Goal: Information Seeking & Learning: Check status

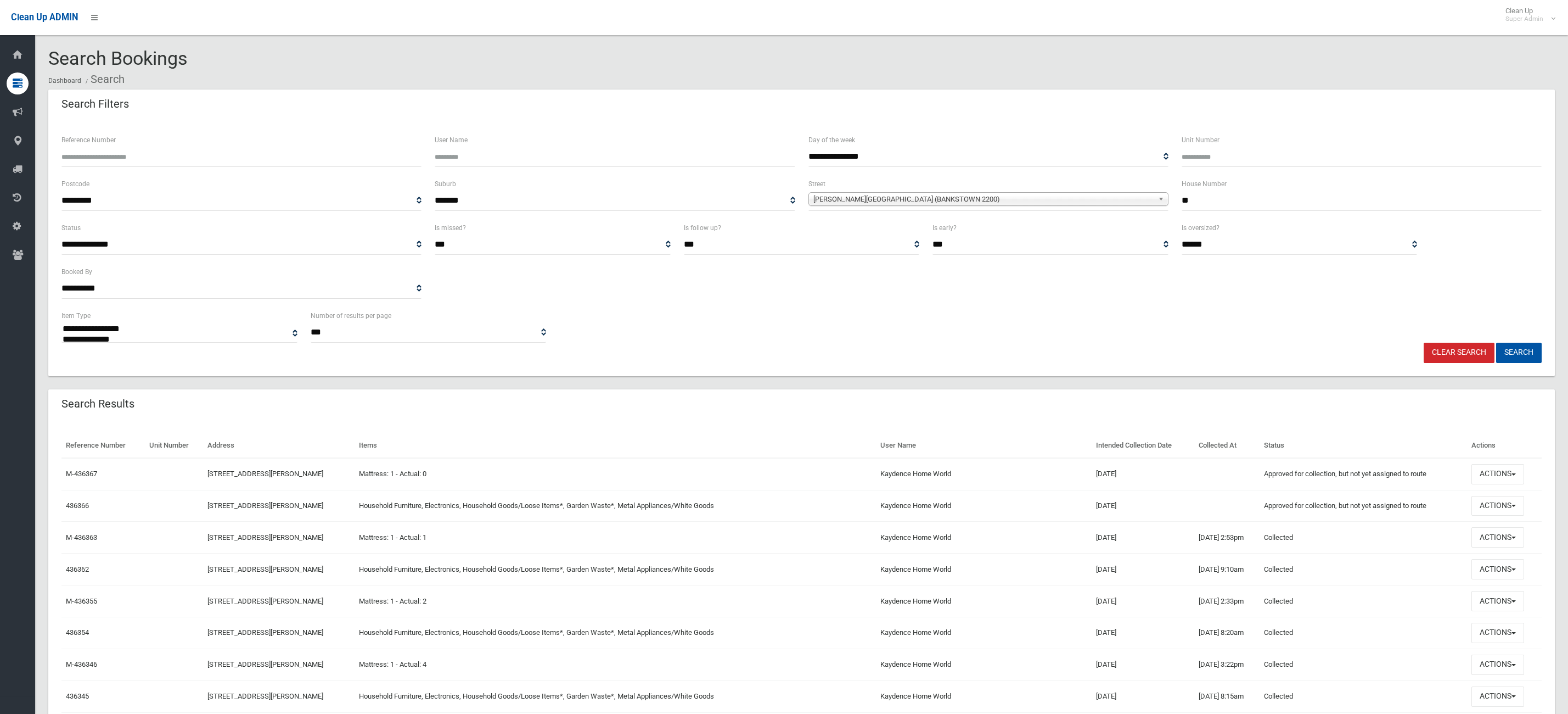
select select
drag, startPoint x: 1225, startPoint y: 198, endPoint x: 1136, endPoint y: 194, distance: 89.1
click at [1137, 192] on div "**********" at bounding box center [802, 199] width 1493 height 44
type input "***"
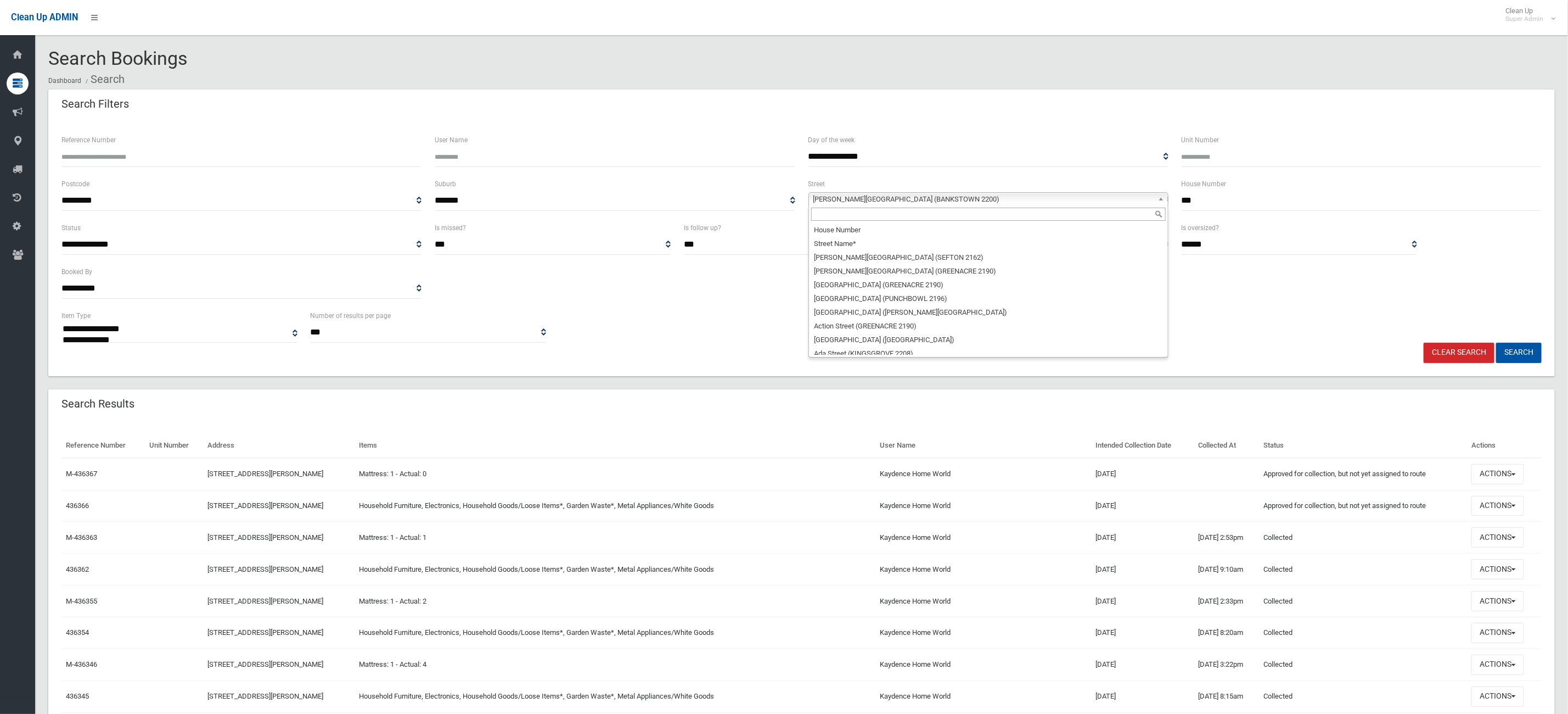
drag, startPoint x: 1111, startPoint y: 198, endPoint x: 988, endPoint y: 204, distance: 123.1
click at [1110, 198] on span "[PERSON_NAME][GEOGRAPHIC_DATA] (BANKSTOWN 2200)" at bounding box center [984, 199] width 340 height 13
click at [877, 218] on input "text" at bounding box center [988, 215] width 354 height 13
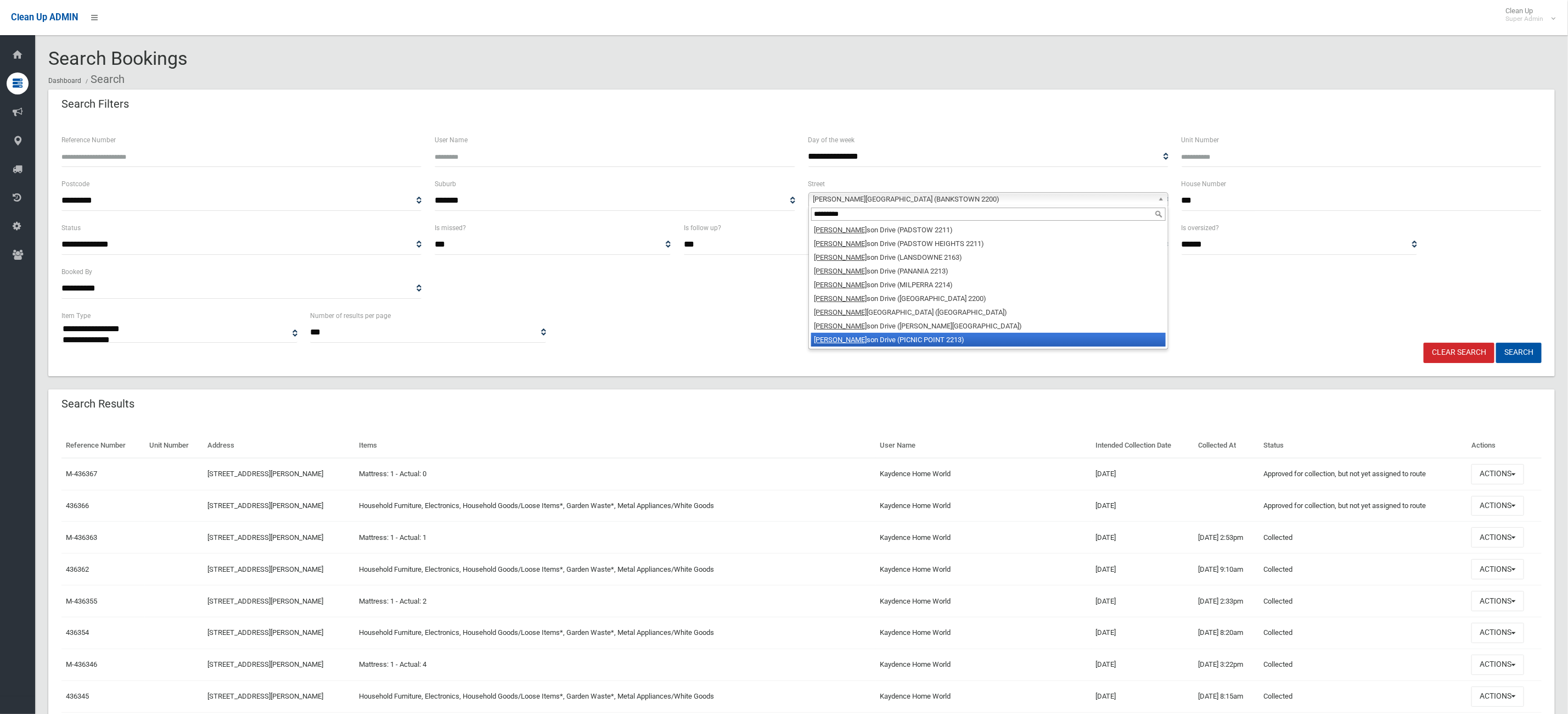
type input "*********"
click at [924, 343] on li "Henry Law son Drive (PICNIC POINT 2213)" at bounding box center [988, 339] width 354 height 13
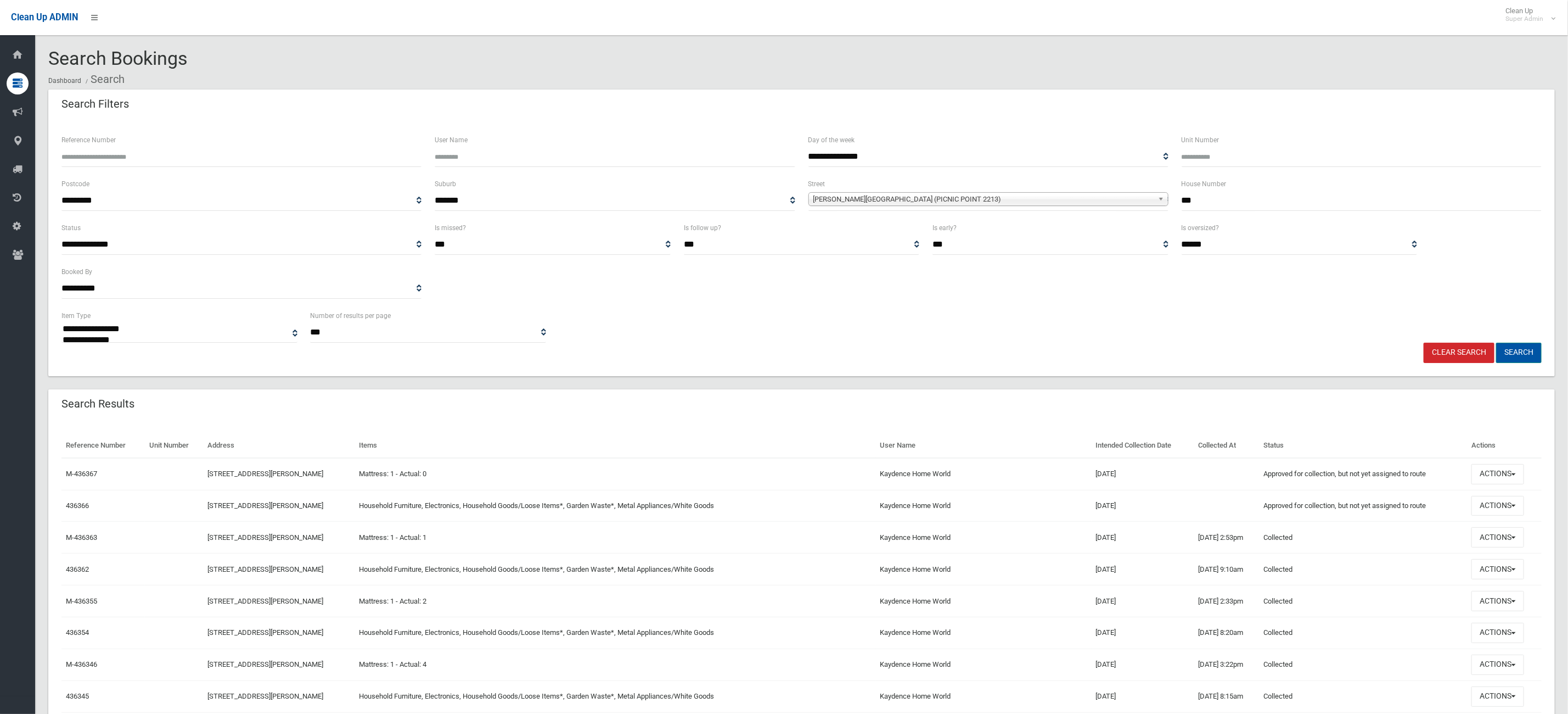
click at [1515, 354] on button "Search" at bounding box center [1519, 353] width 45 height 20
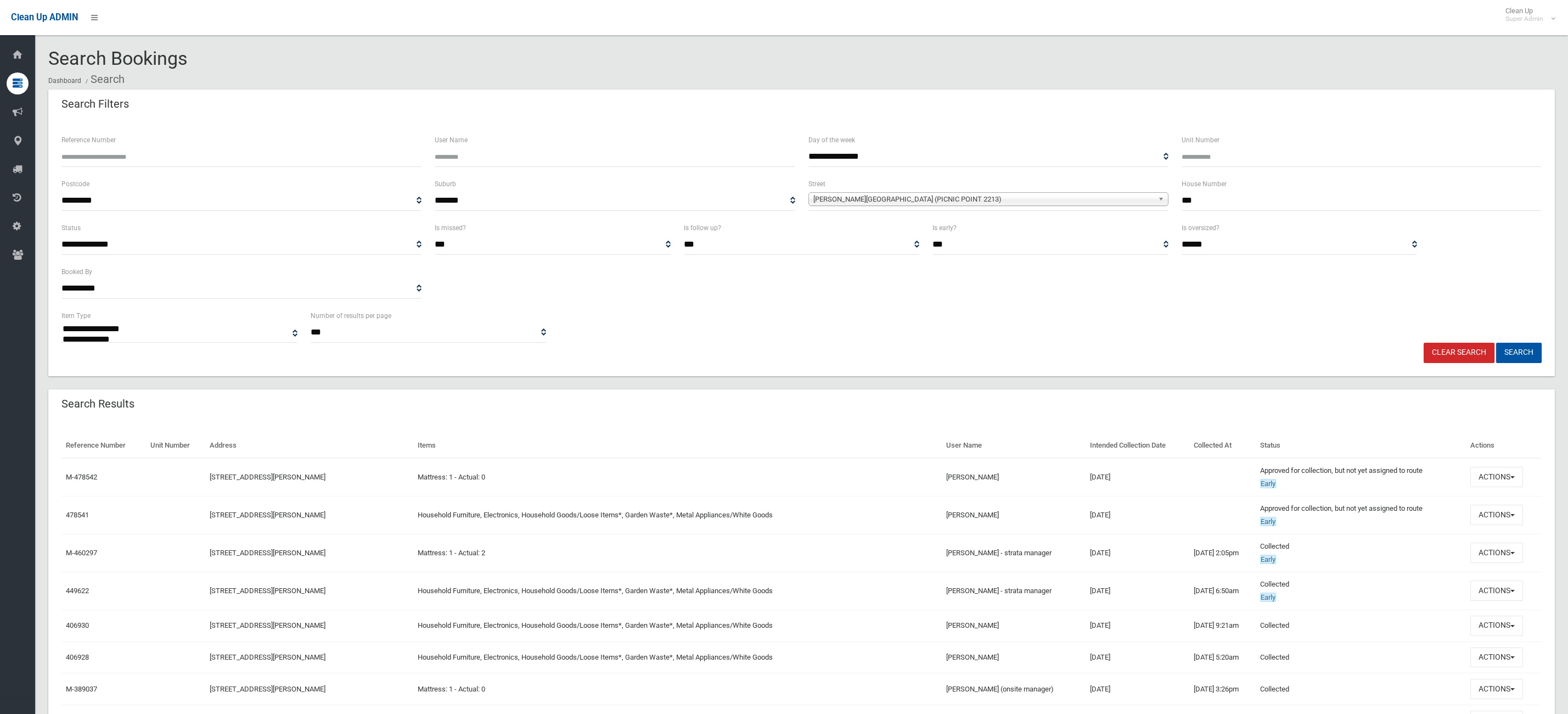
select select
drag, startPoint x: 1150, startPoint y: 516, endPoint x: 66, endPoint y: 465, distance: 1085.2
click at [1151, 476] on td "11/09/2025" at bounding box center [1138, 477] width 104 height 39
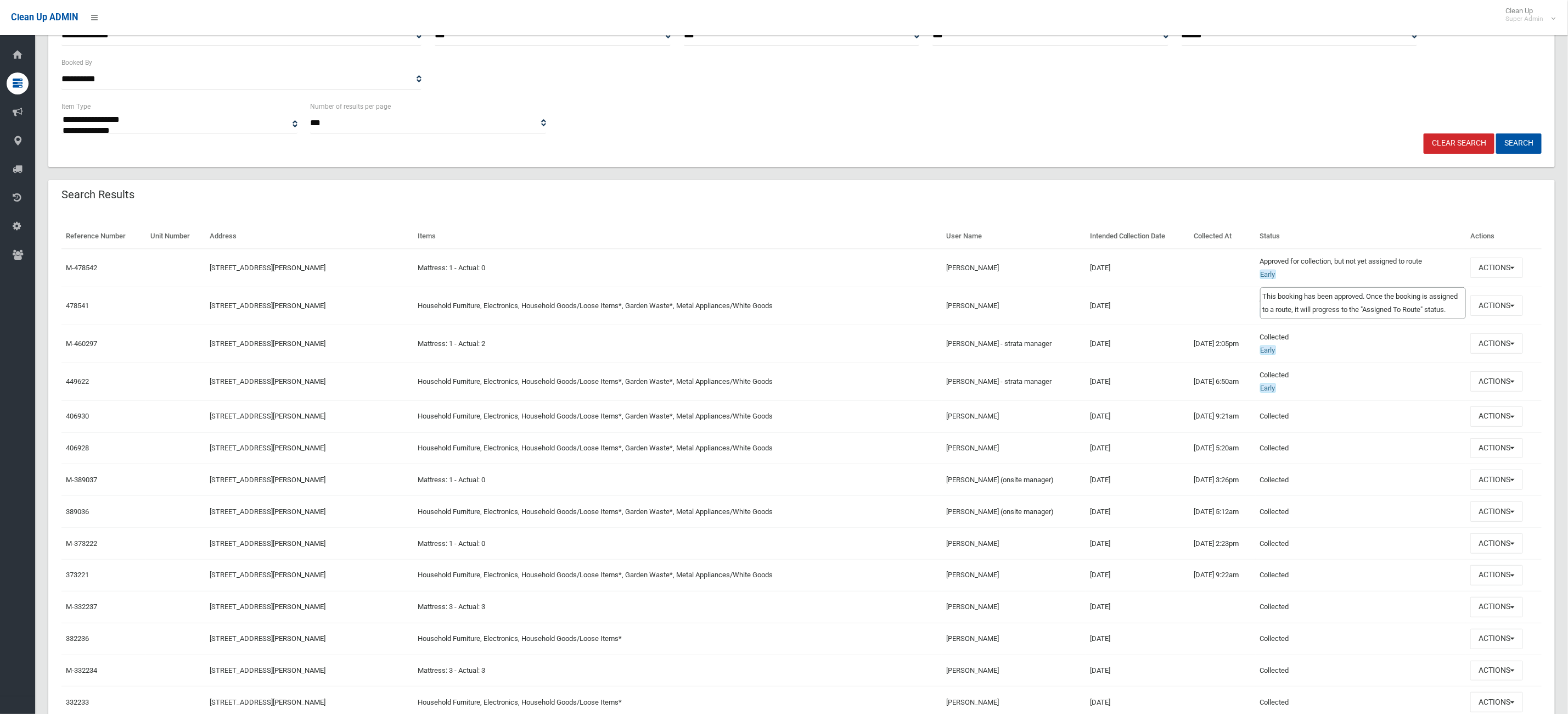
scroll to position [247, 0]
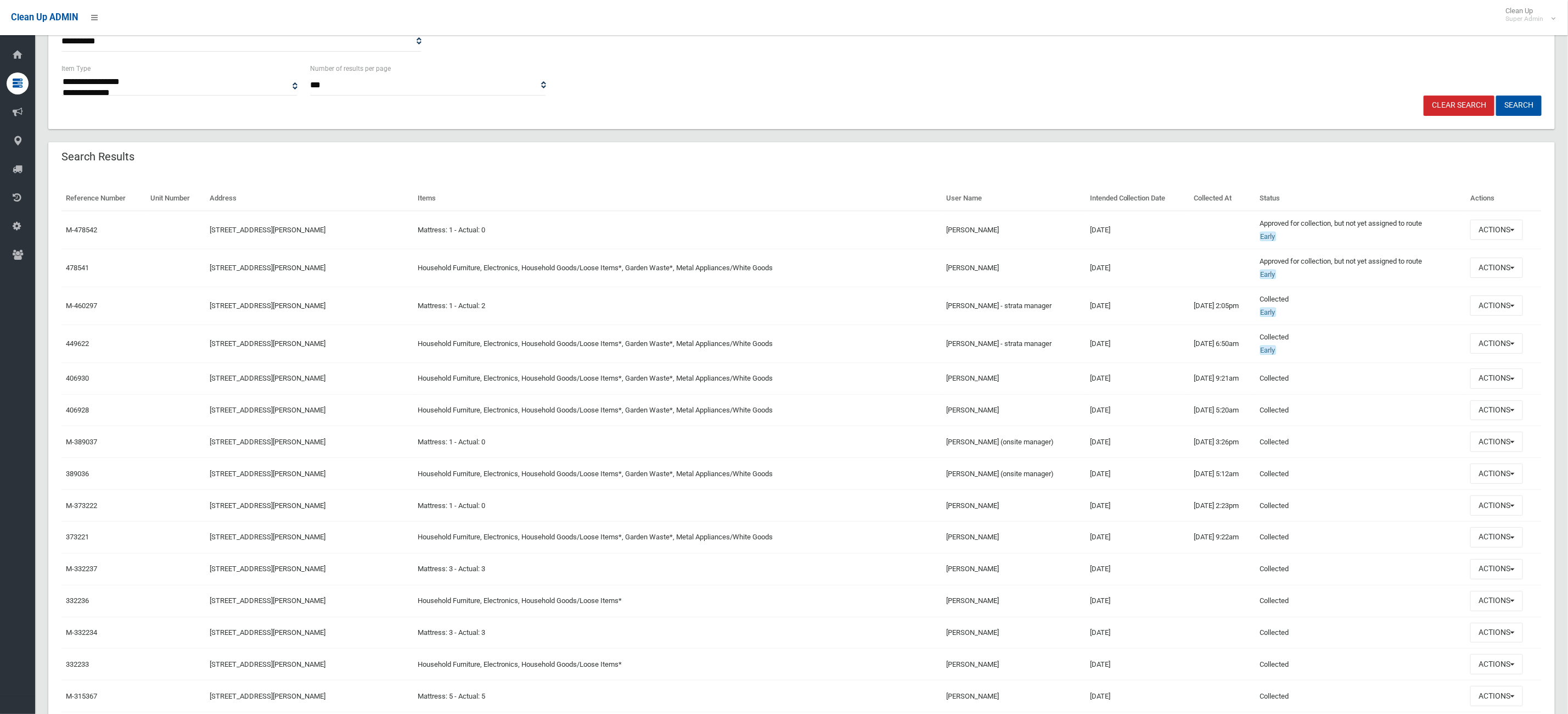
drag, startPoint x: 1150, startPoint y: 270, endPoint x: 764, endPoint y: 206, distance: 391.3
click at [863, 155] on div "Search Results" at bounding box center [802, 158] width 1507 height 31
click at [1495, 230] on button "Actions" at bounding box center [1497, 230] width 53 height 20
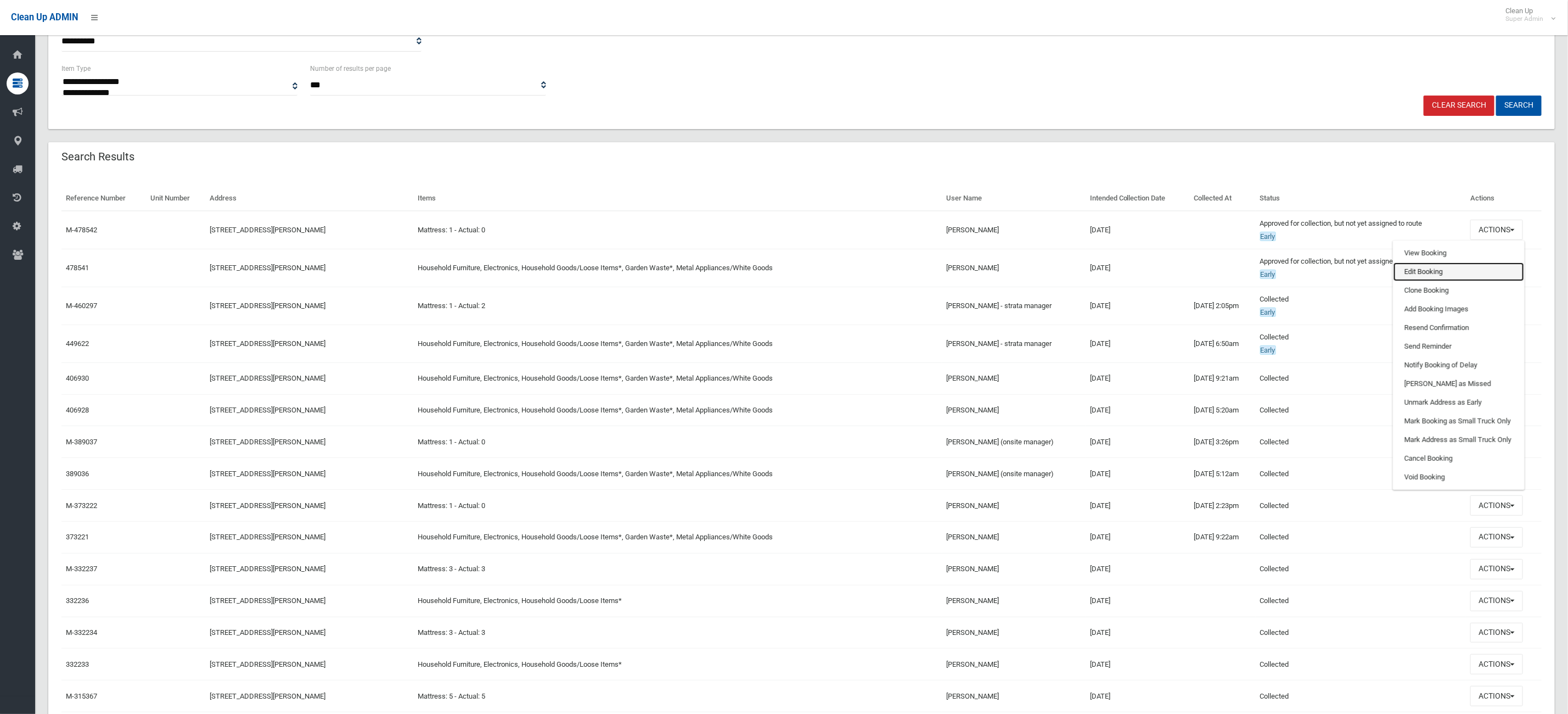
click at [1468, 272] on link "Edit Booking" at bounding box center [1459, 272] width 131 height 18
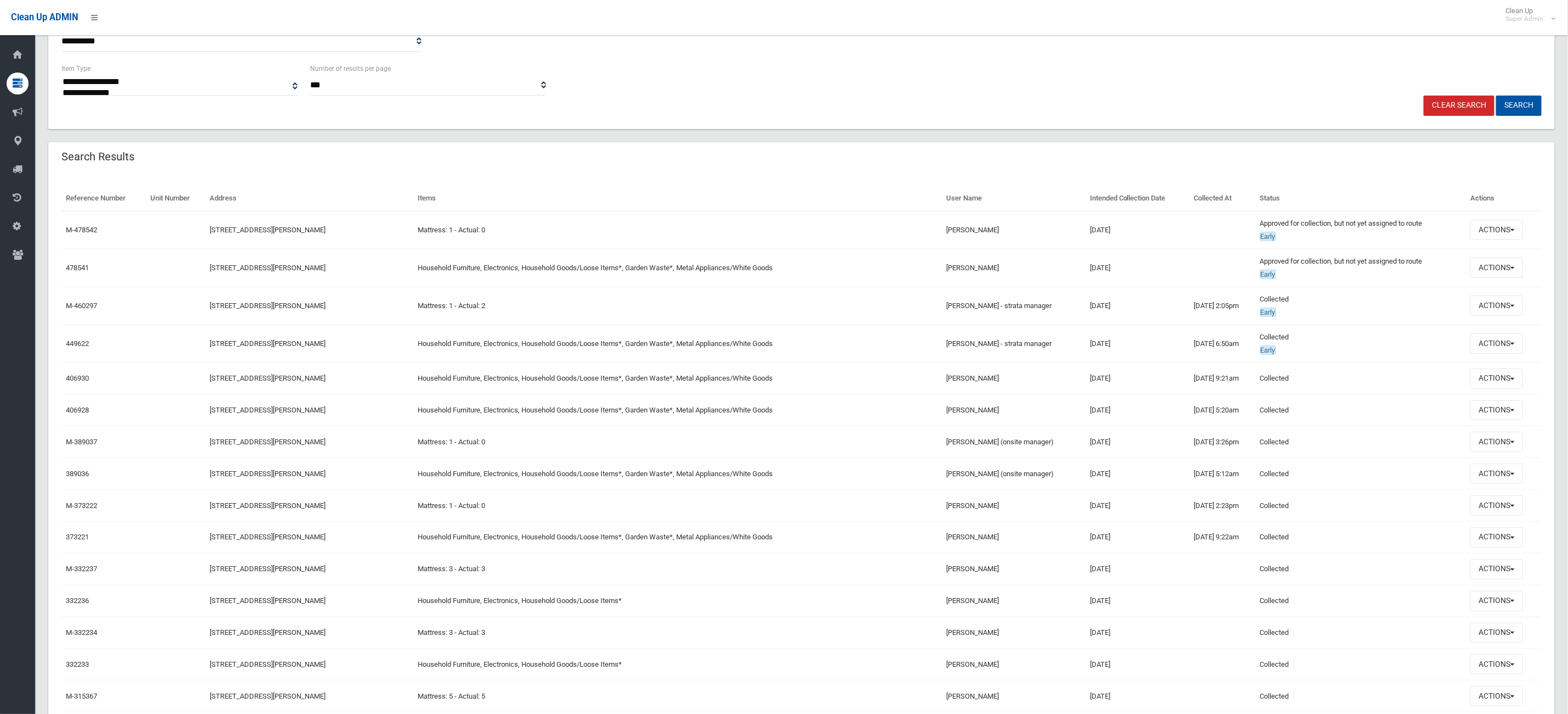
drag, startPoint x: 810, startPoint y: 256, endPoint x: 800, endPoint y: 241, distance: 18.0
click at [942, 241] on td "Jennifer Thompson" at bounding box center [1014, 230] width 144 height 39
click at [755, 256] on td "Household Furniture, Electronics, Household Goods/Loose Items*, Garden Waste*, …" at bounding box center [677, 267] width 529 height 38
drag, startPoint x: 1215, startPoint y: 219, endPoint x: 928, endPoint y: 215, distance: 287.0
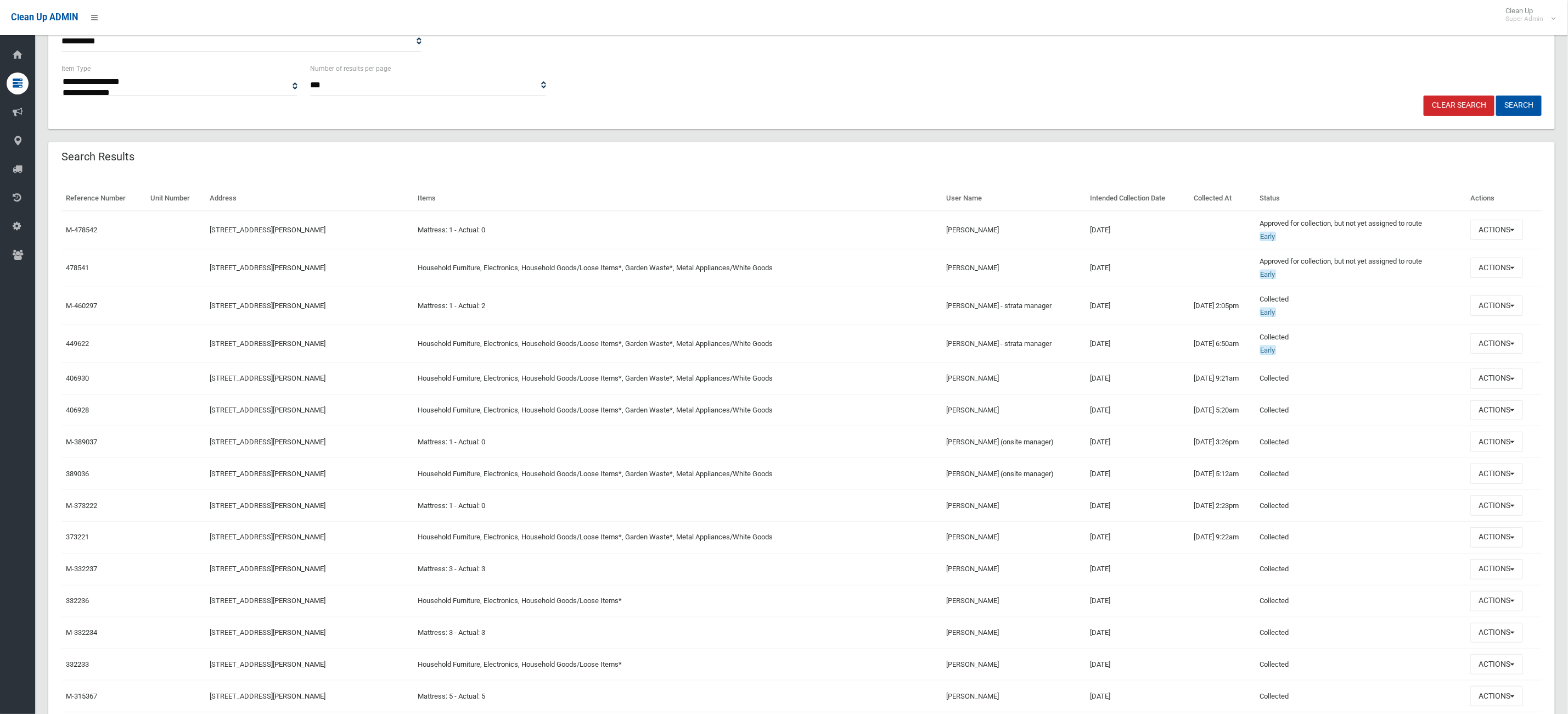
click at [928, 215] on tr "M-478542 831 Henry Lawson Drive, PICNIC POINT NSW 2213 Mattress: 1 - Actual: 0 …" at bounding box center [801, 230] width 1481 height 39
click at [971, 211] on td "Jennifer Thompson" at bounding box center [1014, 230] width 144 height 39
drag, startPoint x: 1249, startPoint y: 277, endPoint x: 974, endPoint y: 247, distance: 276.6
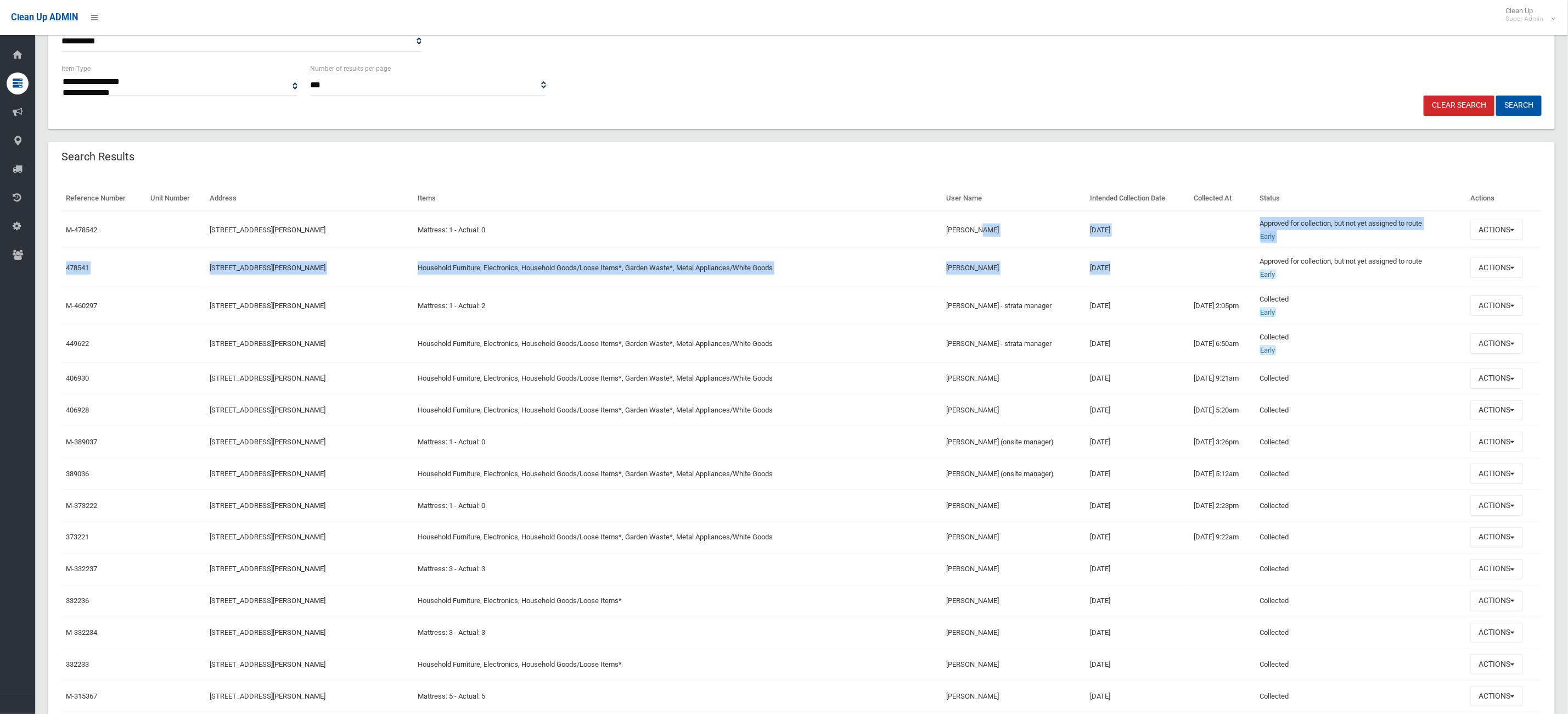
click at [1073, 247] on td "Jennifer Thompson" at bounding box center [1014, 230] width 144 height 39
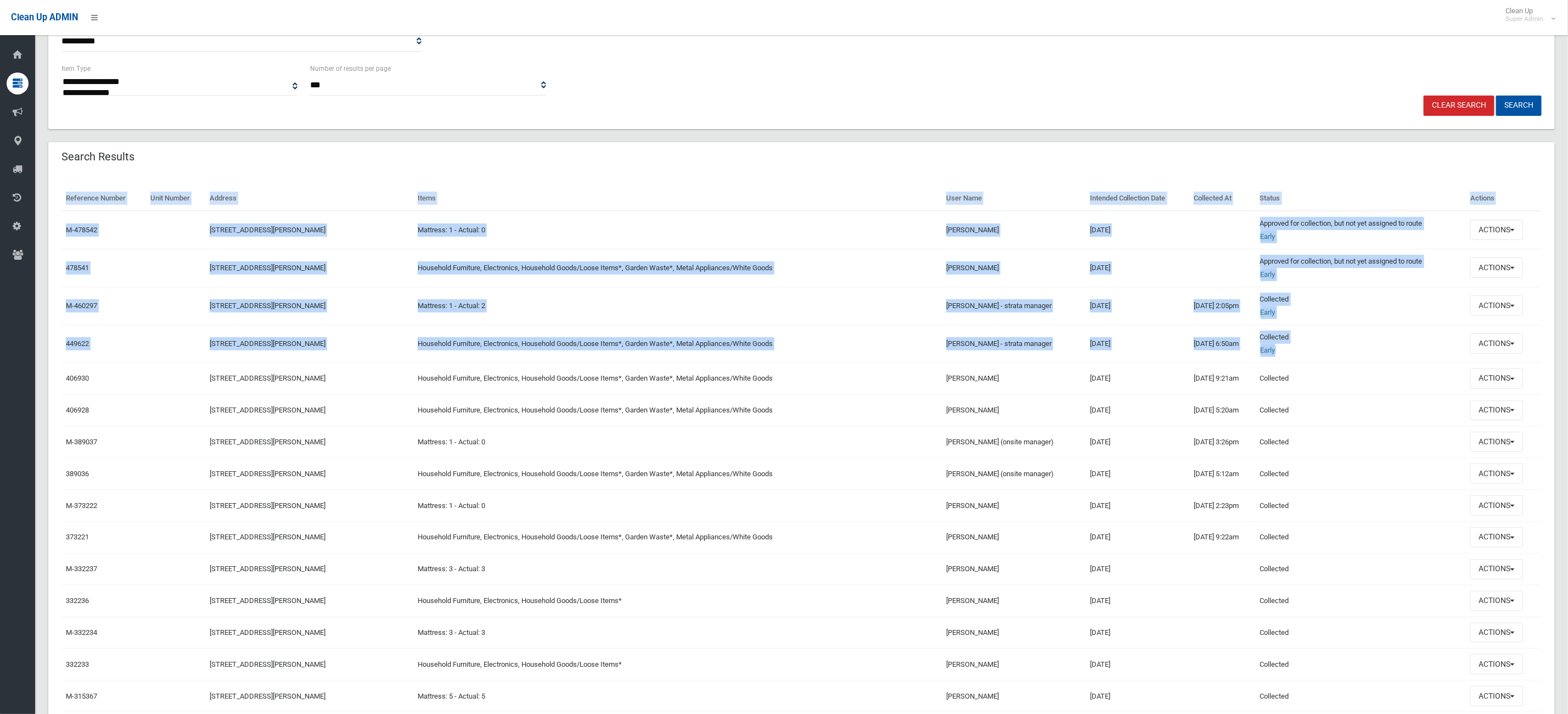
drag, startPoint x: 1311, startPoint y: 349, endPoint x: 60, endPoint y: 267, distance: 1253.7
click at [578, 293] on td "Mattress: 1 - Actual: 2" at bounding box center [677, 305] width 529 height 38
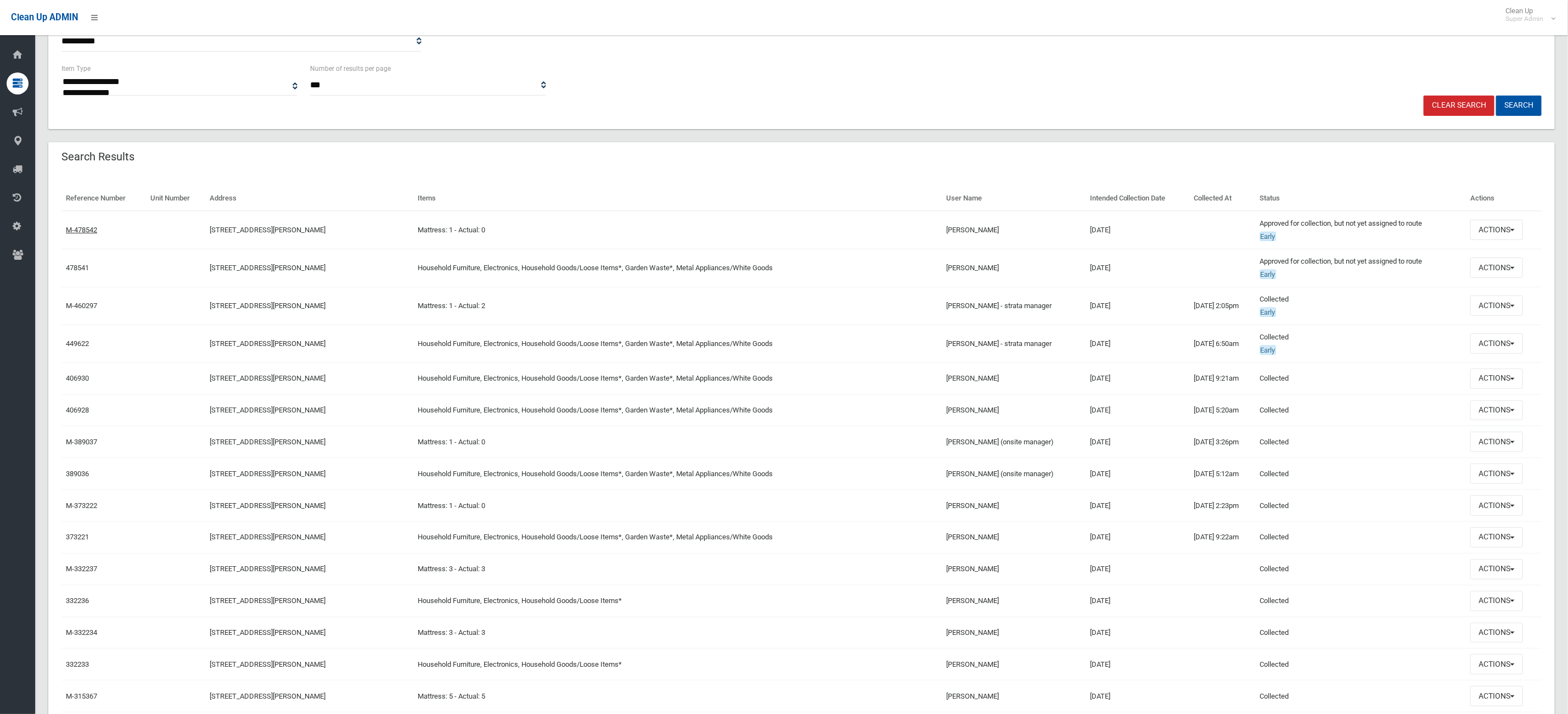
drag, startPoint x: 544, startPoint y: 240, endPoint x: 85, endPoint y: 229, distance: 459.1
click at [82, 229] on tr "M-478542 831 Henry Lawson Drive, PICNIC POINT NSW 2213 Mattress: 1 - Actual: 0 …" at bounding box center [801, 230] width 1481 height 39
click at [219, 241] on td "831 Henry Lawson Drive, PICNIC POINT NSW 2213" at bounding box center [309, 230] width 209 height 39
drag, startPoint x: 1369, startPoint y: 236, endPoint x: 1031, endPoint y: 220, distance: 338.4
click at [1028, 222] on tr "M-478542 831 Henry Lawson Drive, PICNIC POINT NSW 2213 Mattress: 1 - Actual: 0 …" at bounding box center [801, 230] width 1481 height 39
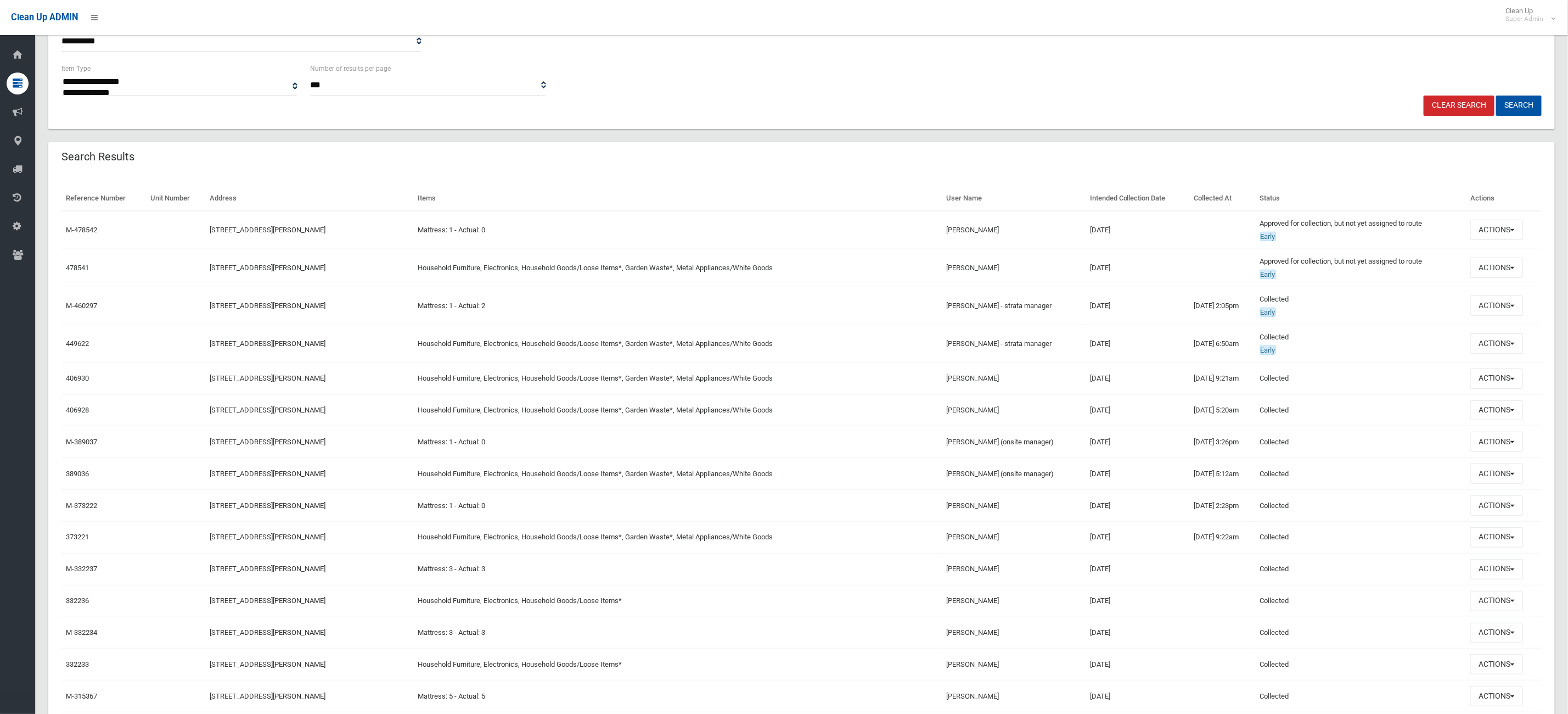
click at [1056, 212] on td "Jennifer Thompson" at bounding box center [1014, 230] width 144 height 39
click at [1512, 221] on button "Actions" at bounding box center [1497, 230] width 53 height 20
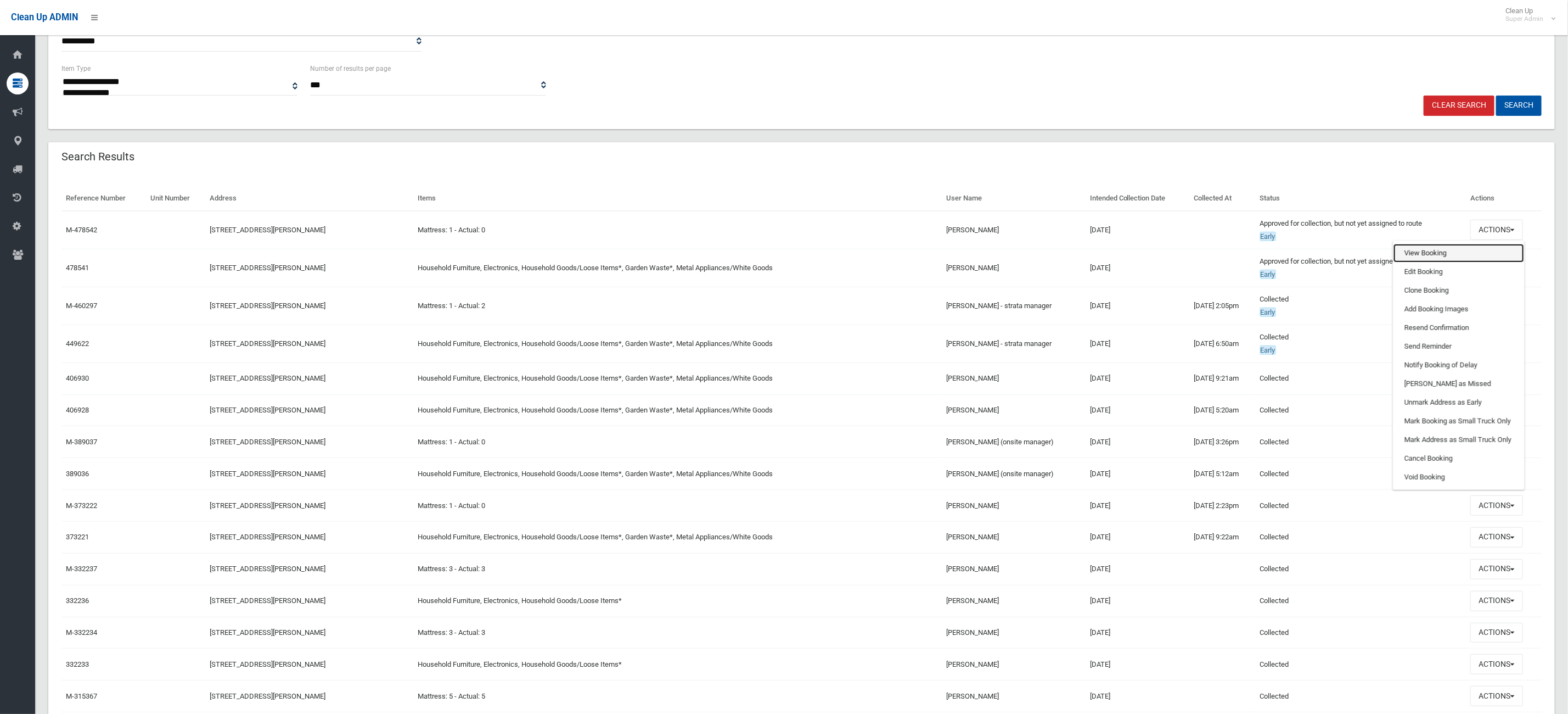
click at [1440, 256] on link "View Booking" at bounding box center [1459, 253] width 131 height 18
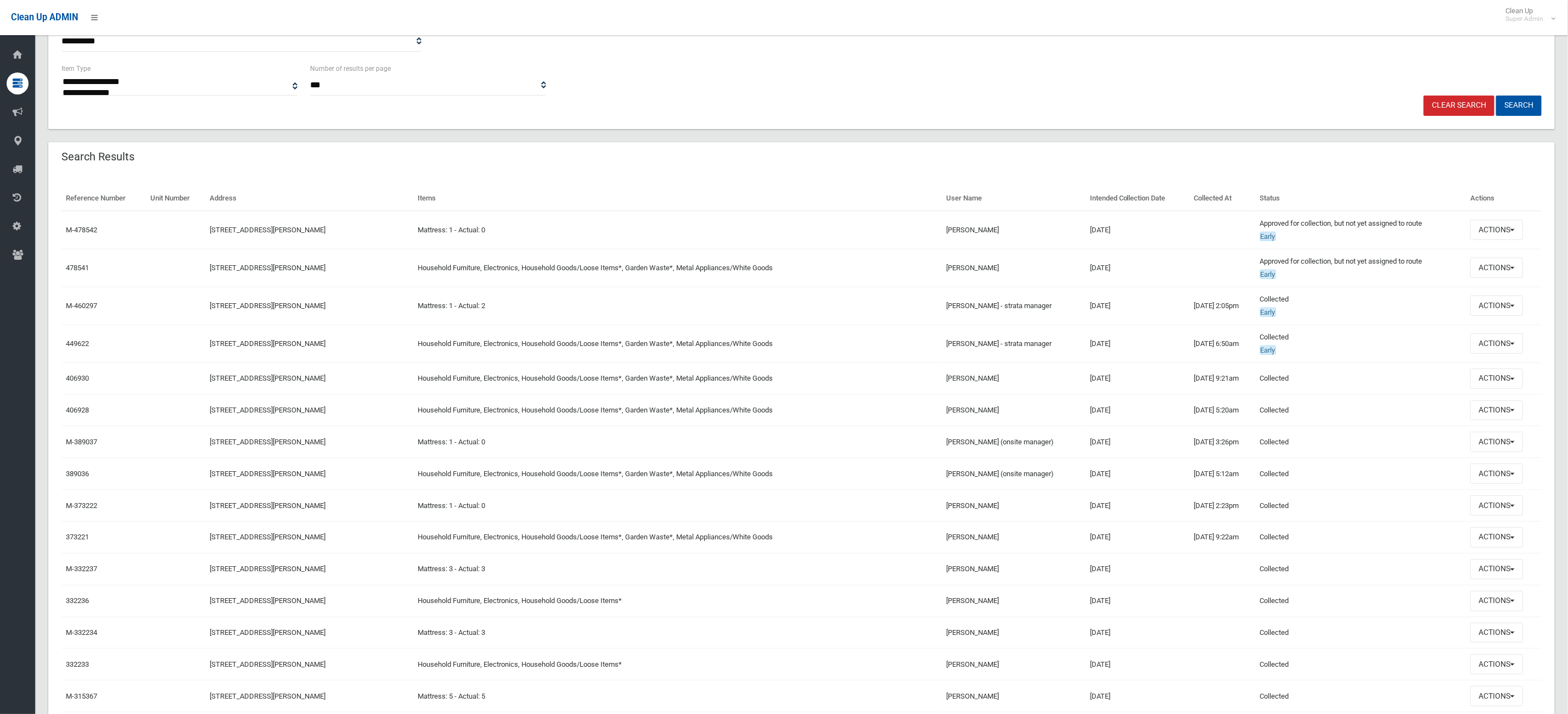
drag, startPoint x: 1233, startPoint y: 279, endPoint x: 1189, endPoint y: 269, distance: 45.1
click at [1189, 269] on td at bounding box center [1222, 267] width 66 height 38
drag, startPoint x: 629, startPoint y: 274, endPoint x: 648, endPoint y: 267, distance: 20.2
click at [629, 274] on td "Household Furniture, Electronics, Household Goods/Loose Items*, Garden Waste*, …" at bounding box center [677, 267] width 529 height 38
drag, startPoint x: 771, startPoint y: 272, endPoint x: 574, endPoint y: 246, distance: 198.7
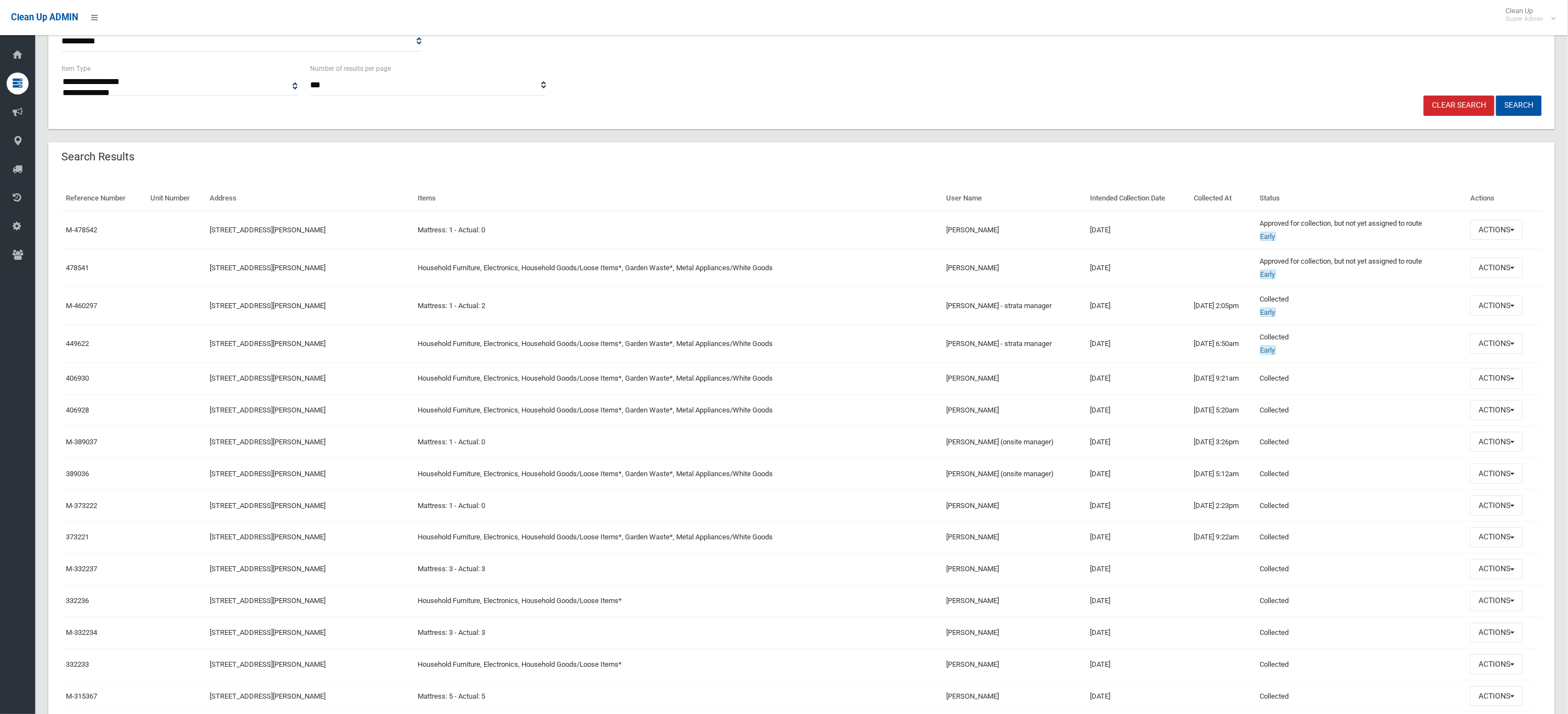
click at [560, 249] on td "Household Furniture, Electronics, Household Goods/Loose Items*, Garden Waste*, …" at bounding box center [677, 267] width 529 height 38
click at [718, 260] on td "Household Furniture, Electronics, Household Goods/Loose Items*, Garden Waste*, …" at bounding box center [677, 267] width 529 height 38
drag, startPoint x: 928, startPoint y: 282, endPoint x: 142, endPoint y: 266, distance: 786.2
click at [142, 266] on tr "478541 831 Henry Lawson Drive, PICNIC POINT NSW 2213 Household Furniture, Elect…" at bounding box center [801, 267] width 1481 height 38
click at [1208, 282] on td at bounding box center [1222, 267] width 66 height 38
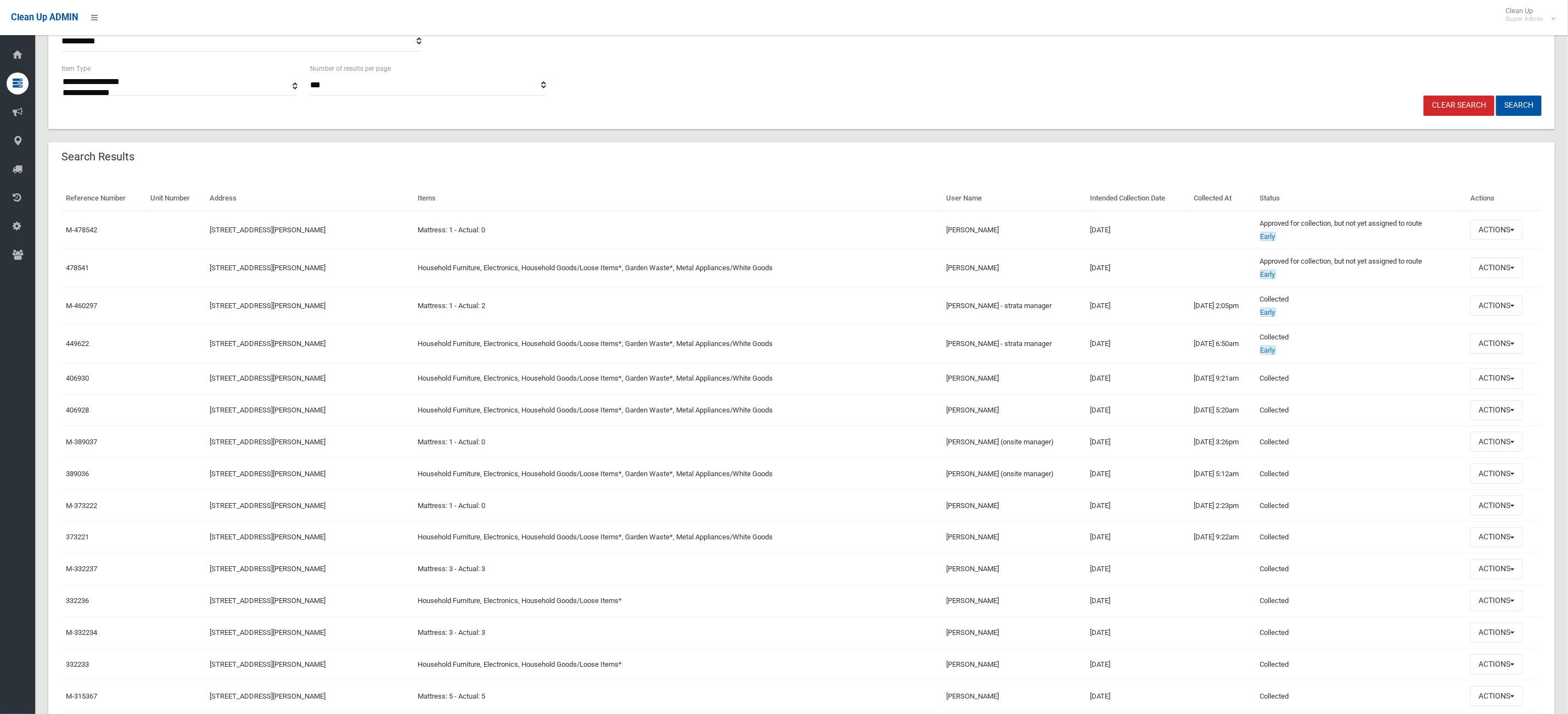
click at [1203, 281] on td at bounding box center [1222, 267] width 66 height 38
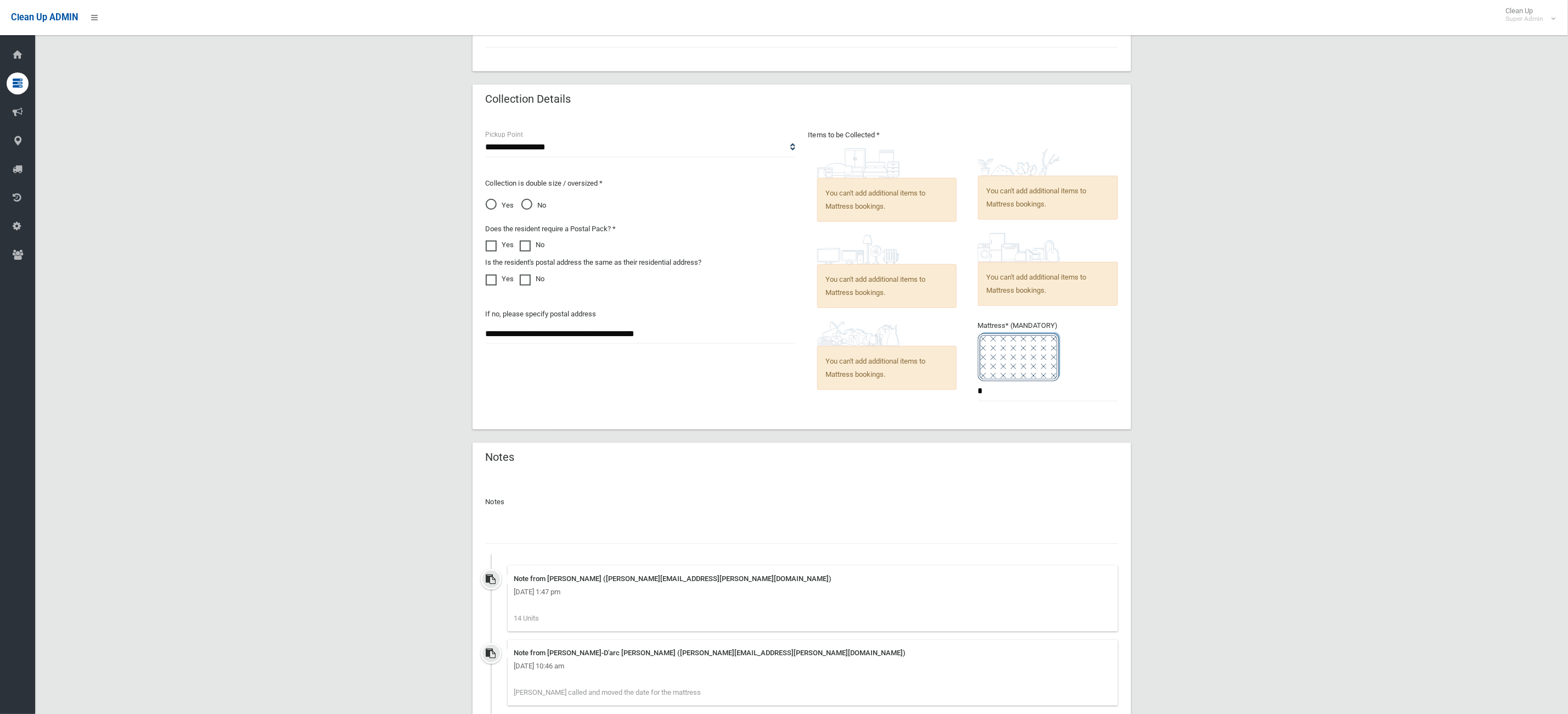
scroll to position [774, 0]
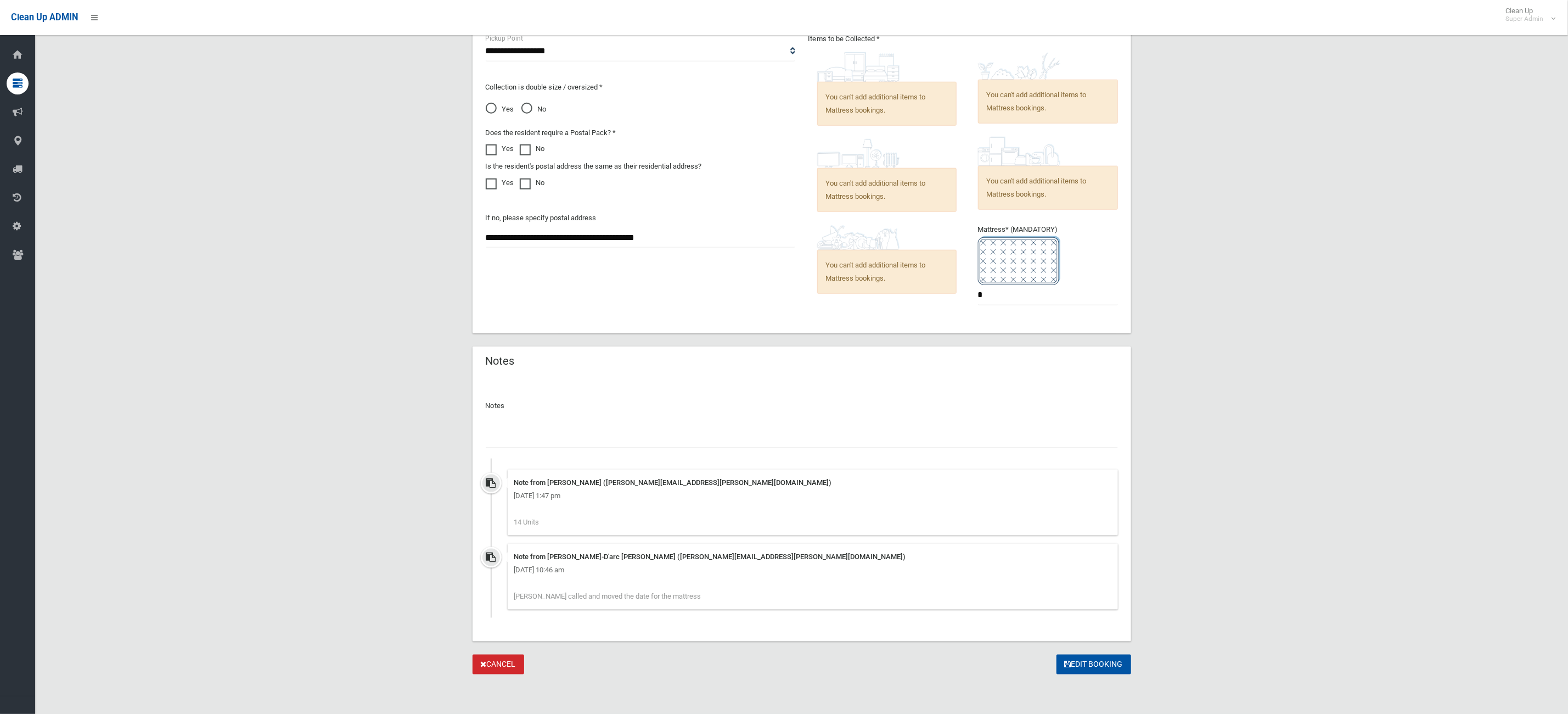
drag, startPoint x: 689, startPoint y: 600, endPoint x: 518, endPoint y: 539, distance: 181.6
click at [514, 545] on div "Note from Jeanne-D'arc Daher (jeanne.daher@cbcity.nsw.gov.au) Wednesday 27th Au…" at bounding box center [813, 576] width 610 height 66
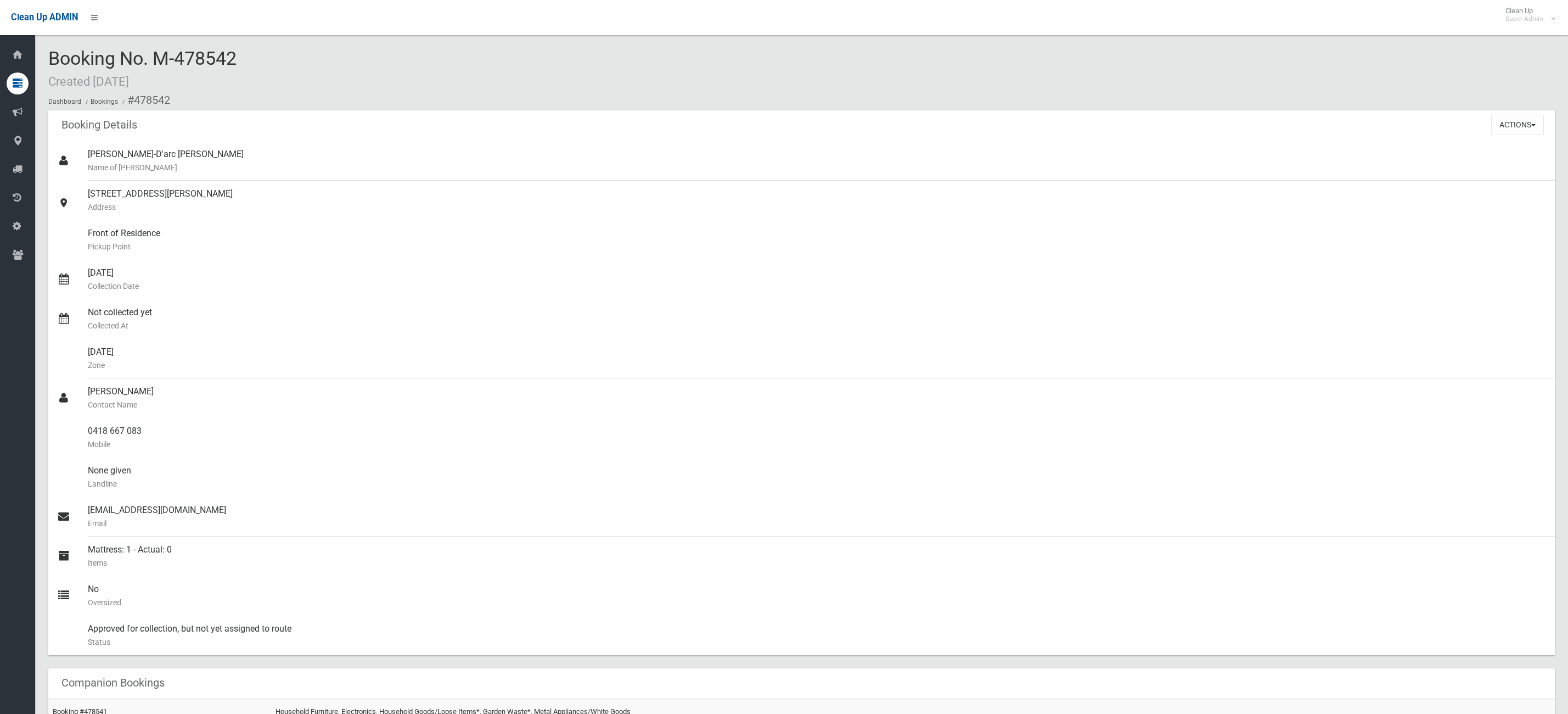
scroll to position [902, 0]
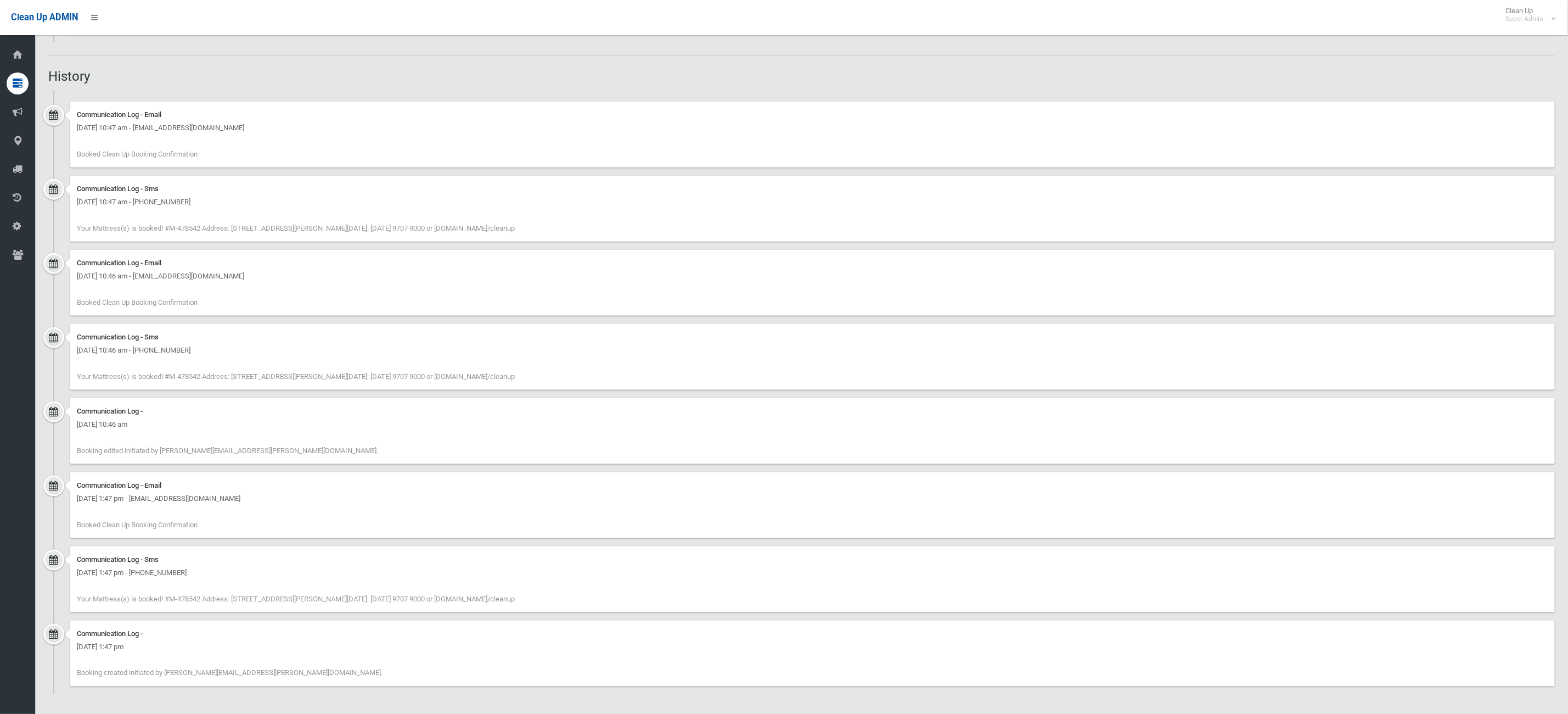
drag, startPoint x: 324, startPoint y: 366, endPoint x: 964, endPoint y: 483, distance: 650.6
click at [964, 483] on ul "Communication Log - Email Wednesday 27th August 2025 - 10:47 am - thompja@hotma…" at bounding box center [802, 392] width 1507 height 604
drag, startPoint x: 954, startPoint y: 506, endPoint x: 901, endPoint y: 489, distance: 55.7
click at [950, 503] on div "Communication Log - Email Monday 11th August 2025 - 1:47 pm - thompja@hotmail.c…" at bounding box center [813, 504] width 1485 height 66
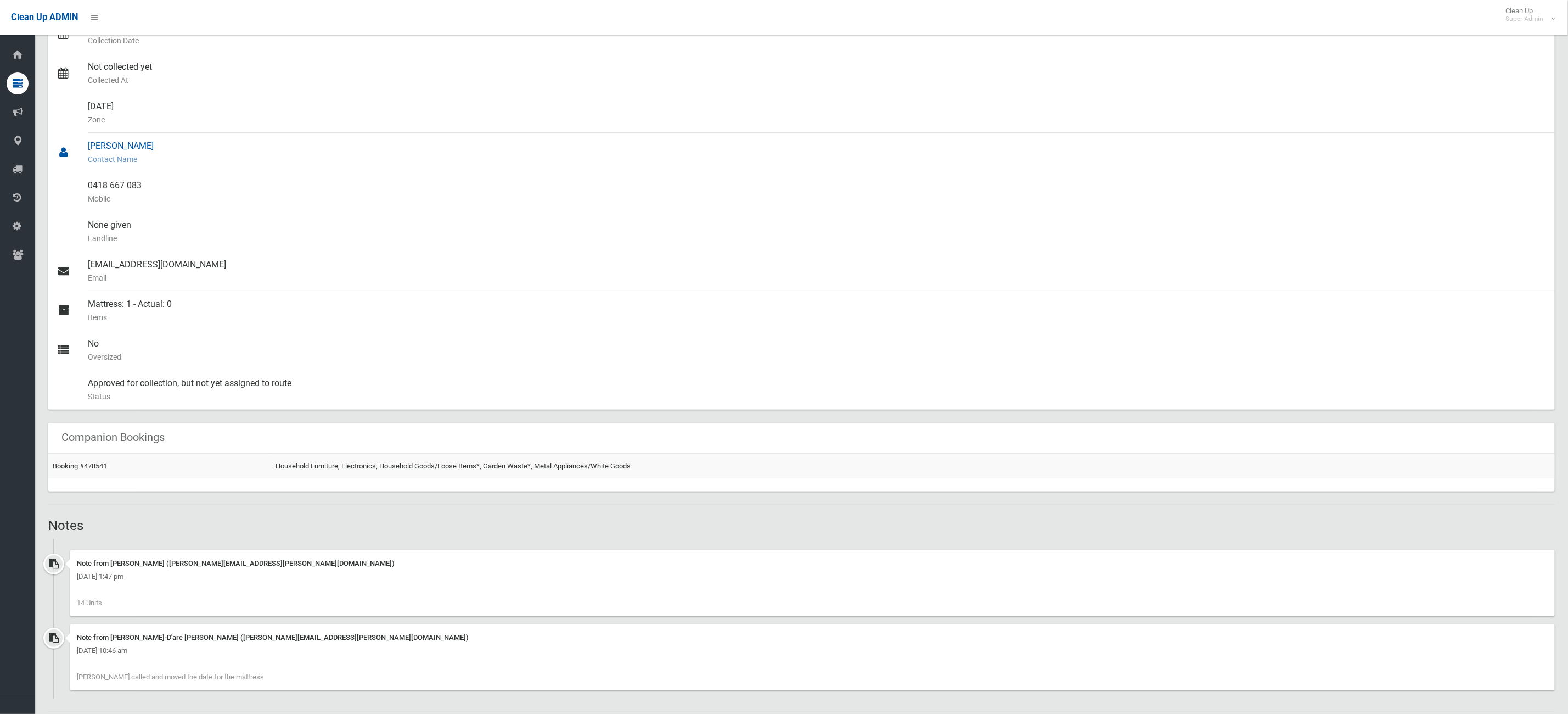
scroll to position [494, 0]
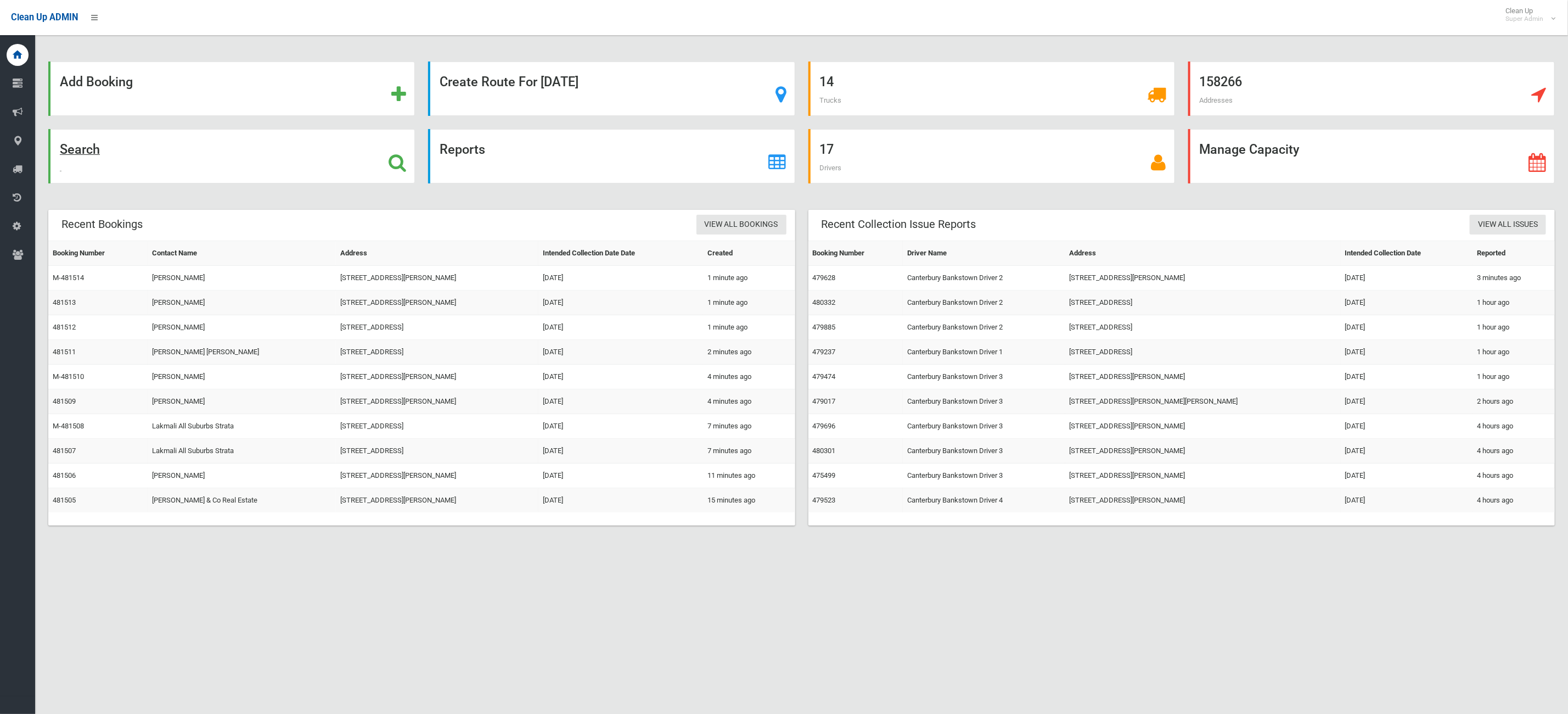
click at [216, 157] on div "Search" at bounding box center [232, 156] width 367 height 54
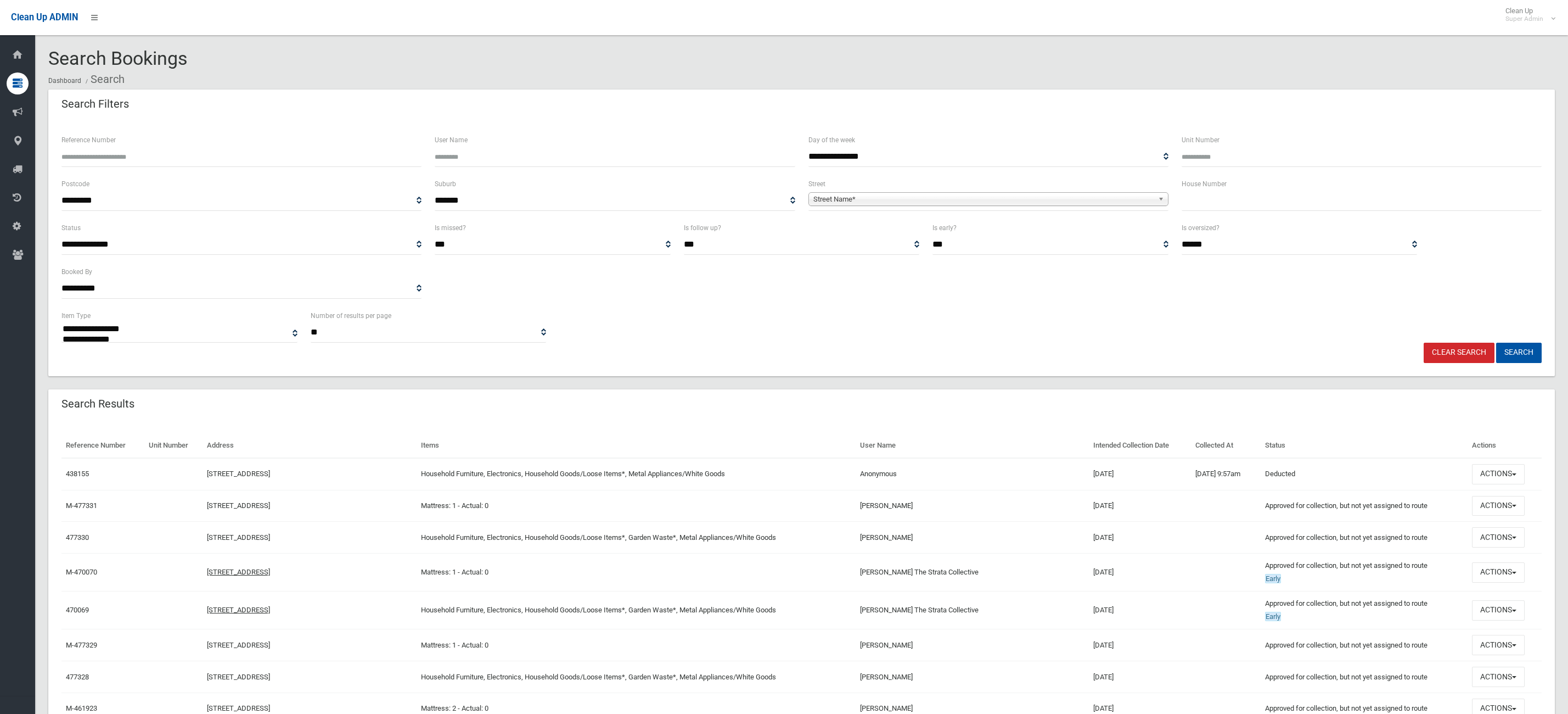
select select
click at [1237, 199] on input "text" at bounding box center [1362, 200] width 360 height 20
type input "***"
click at [1069, 198] on span "Street Name*" at bounding box center [984, 199] width 340 height 13
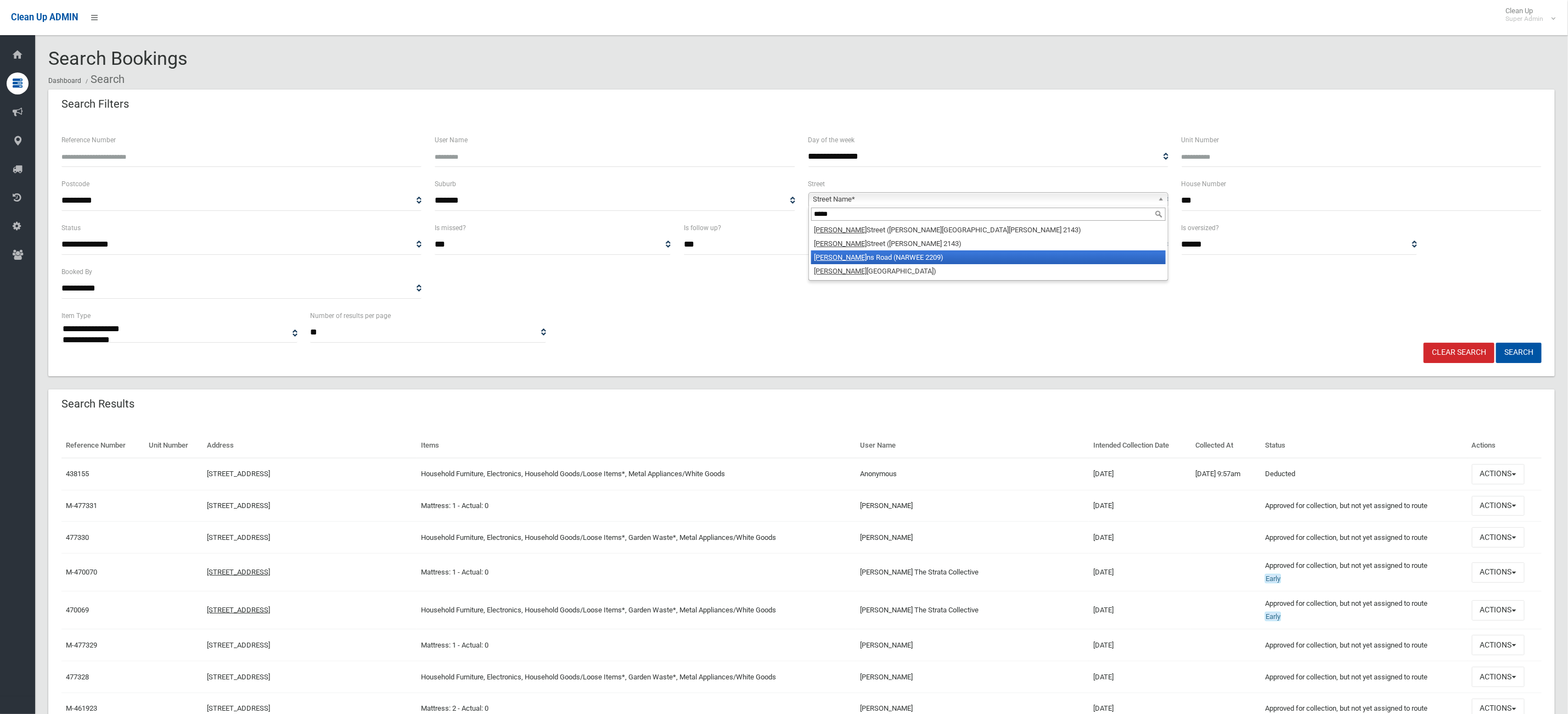
type input "*****"
click at [959, 254] on li "Hanna ns Road (NARWEE 2209)" at bounding box center [988, 257] width 354 height 13
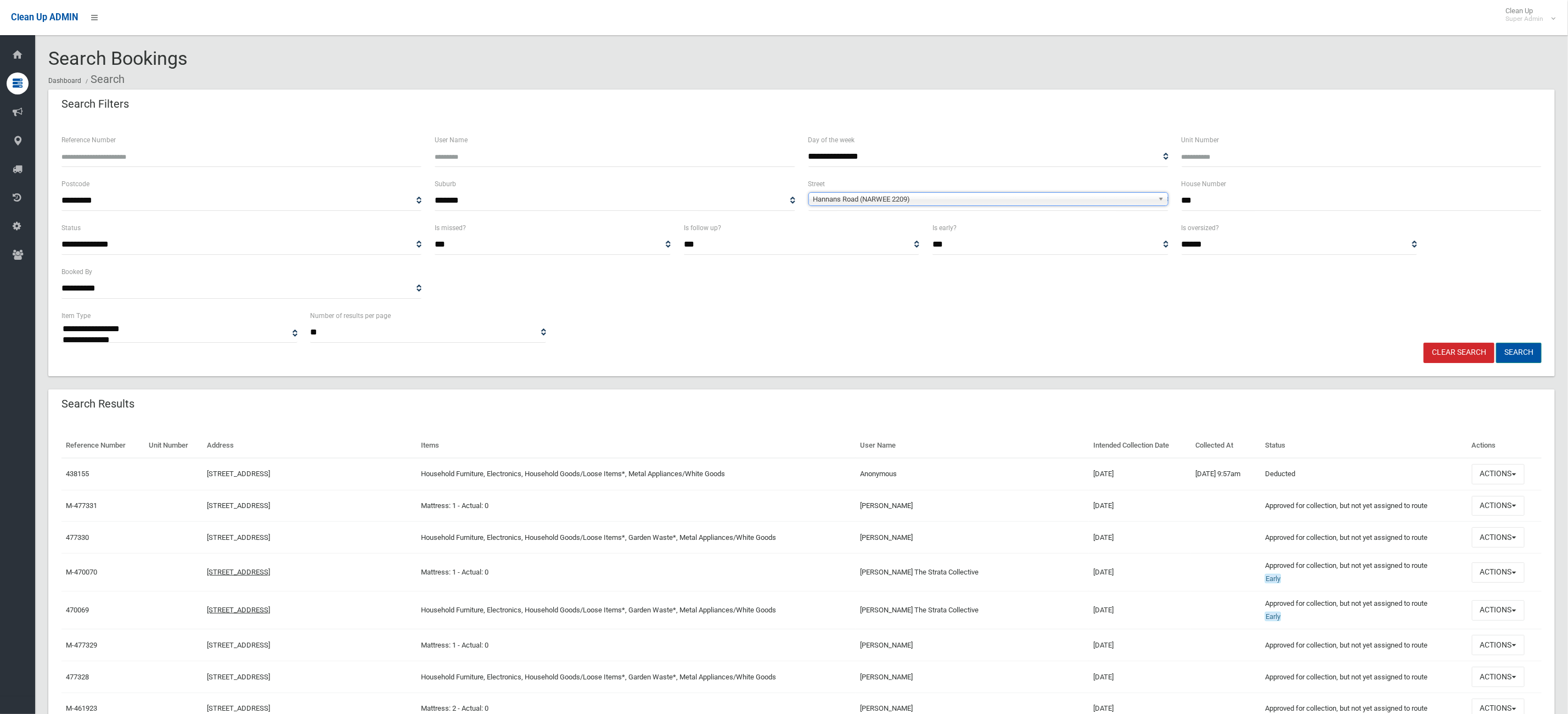
click at [1532, 354] on button "Search" at bounding box center [1519, 353] width 45 height 20
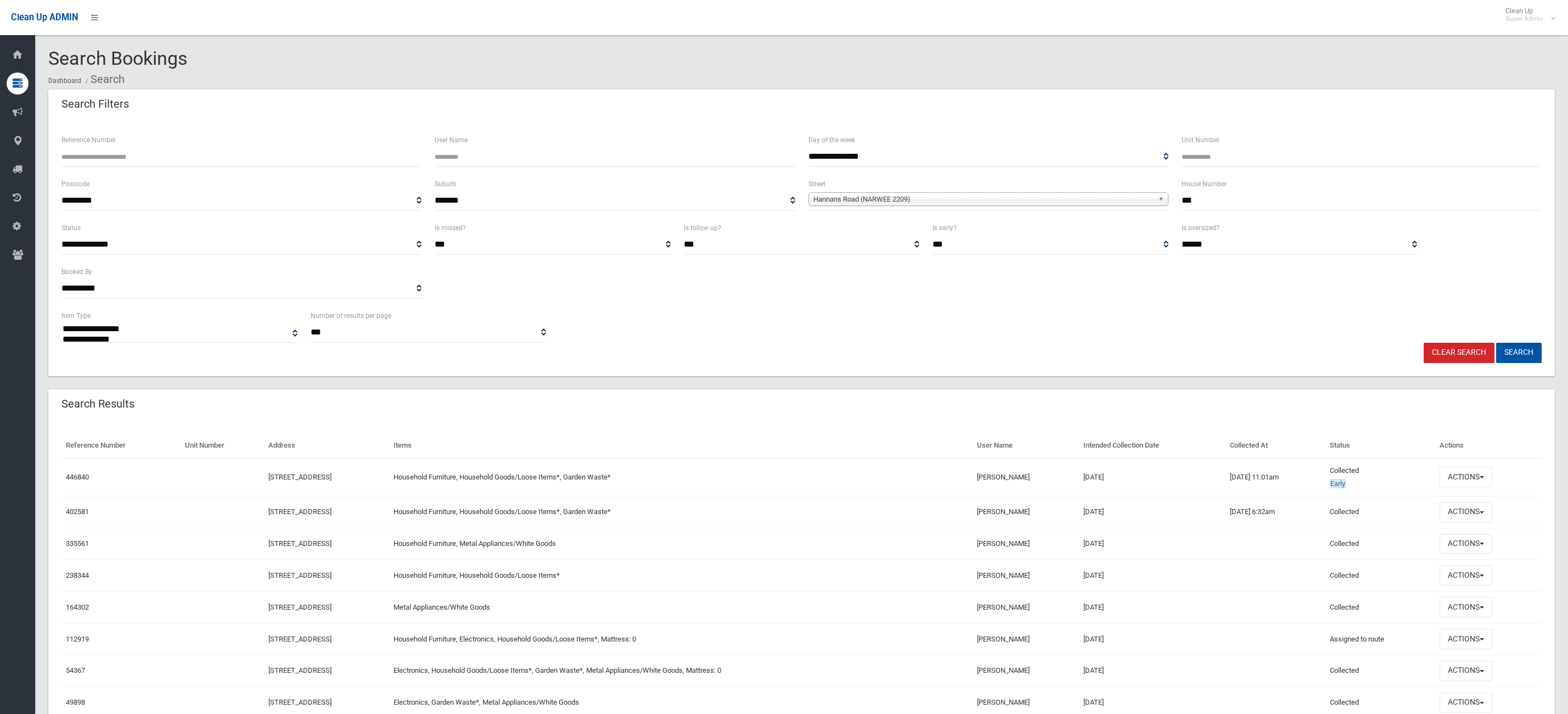
select select
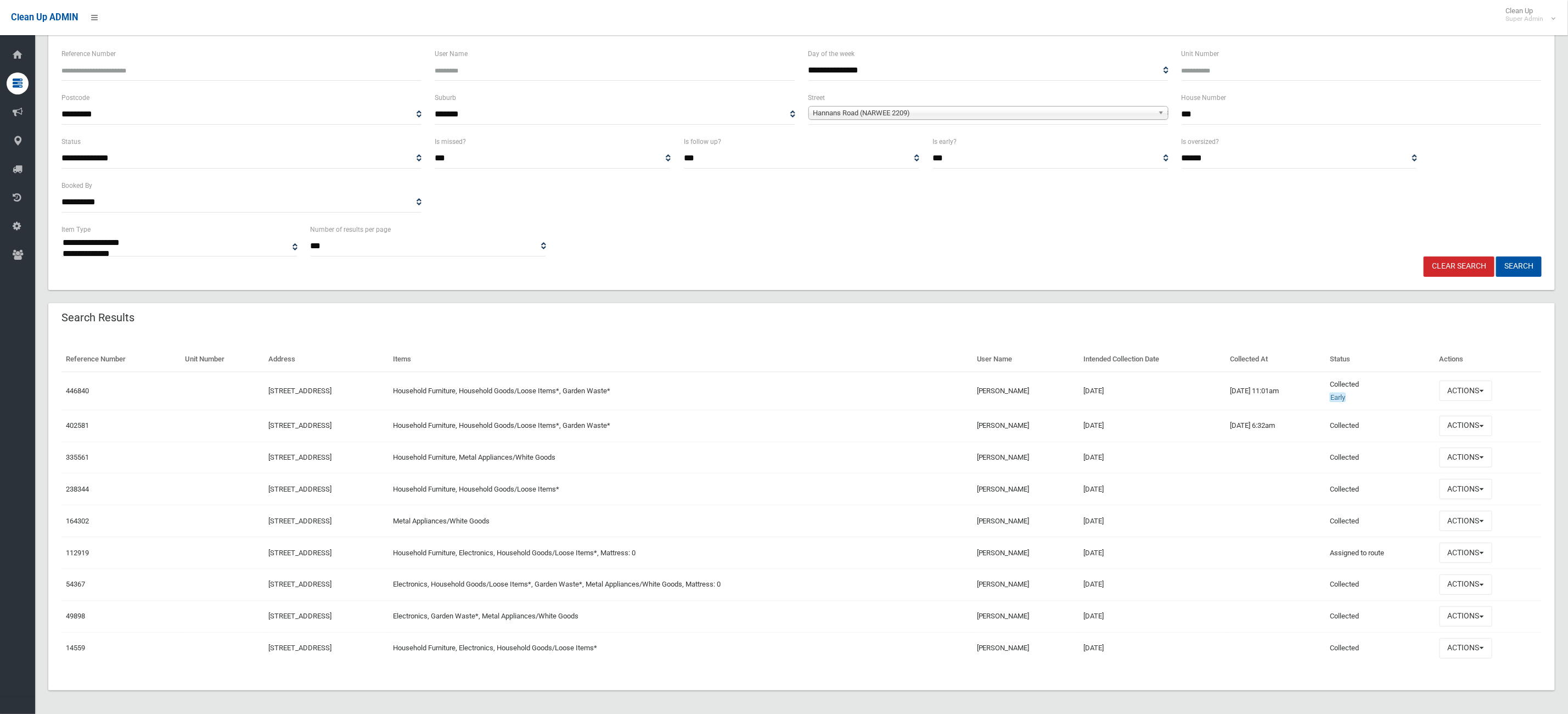
scroll to position [95, 0]
click at [1476, 380] on button "Actions" at bounding box center [1466, 388] width 53 height 20
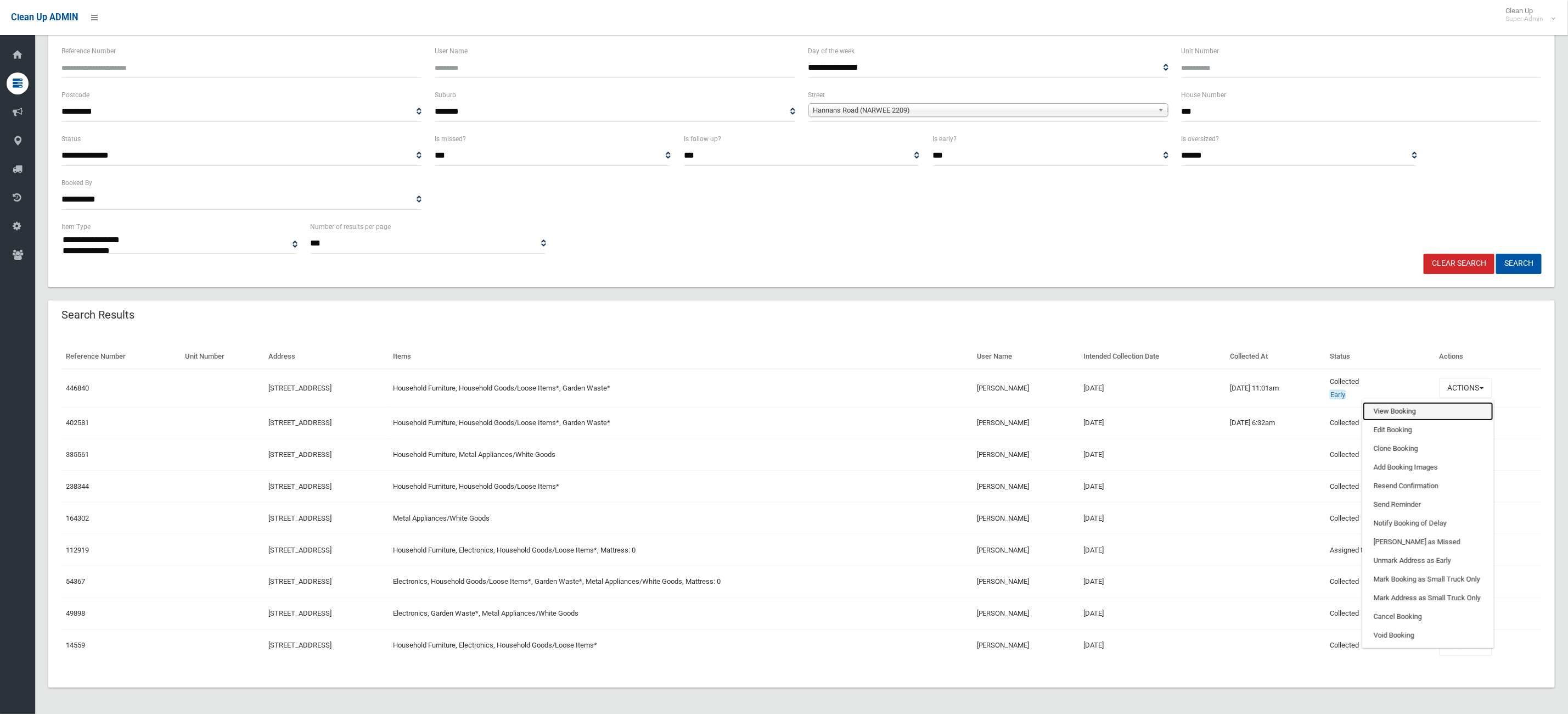
click at [1448, 409] on link "View Booking" at bounding box center [1428, 411] width 131 height 18
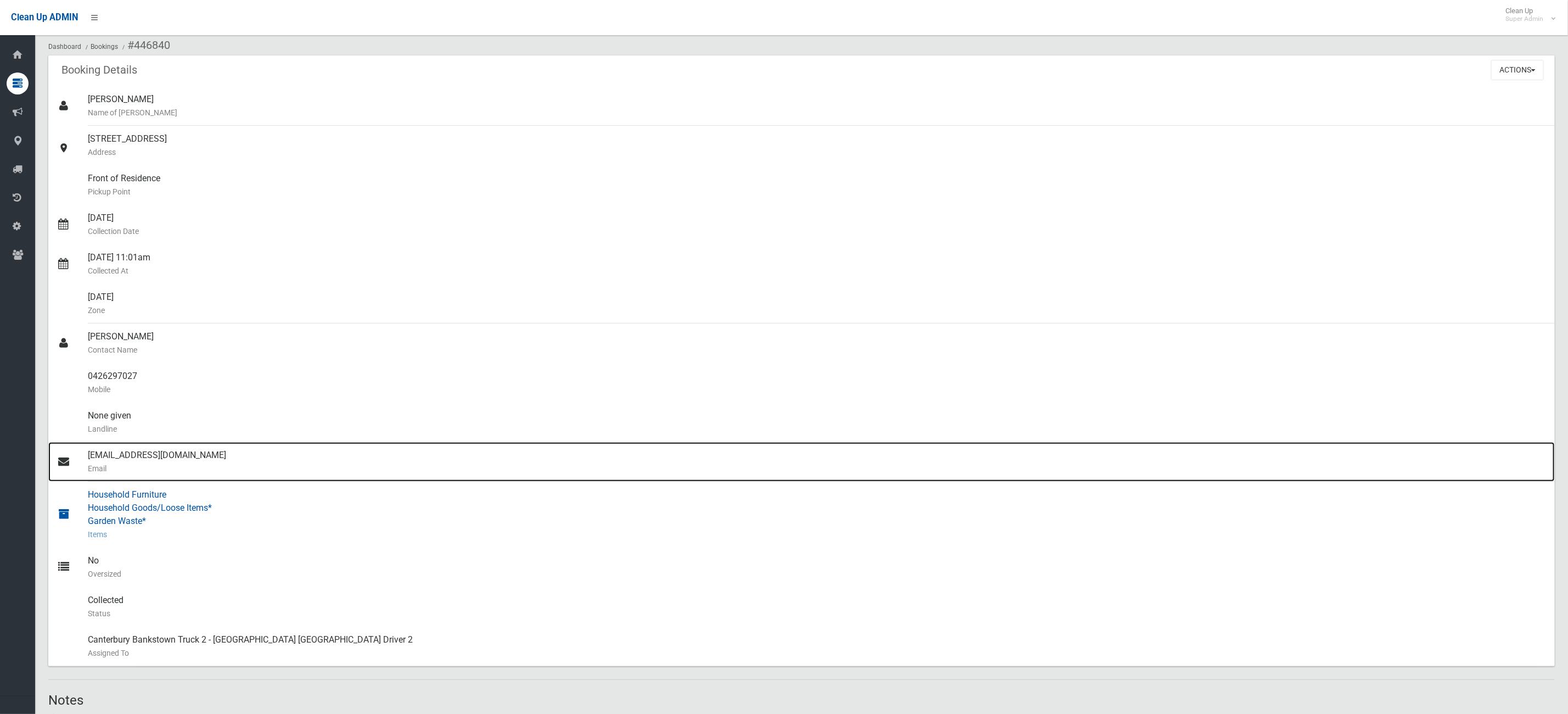
scroll to position [82, 0]
